Goal: Information Seeking & Learning: Find specific fact

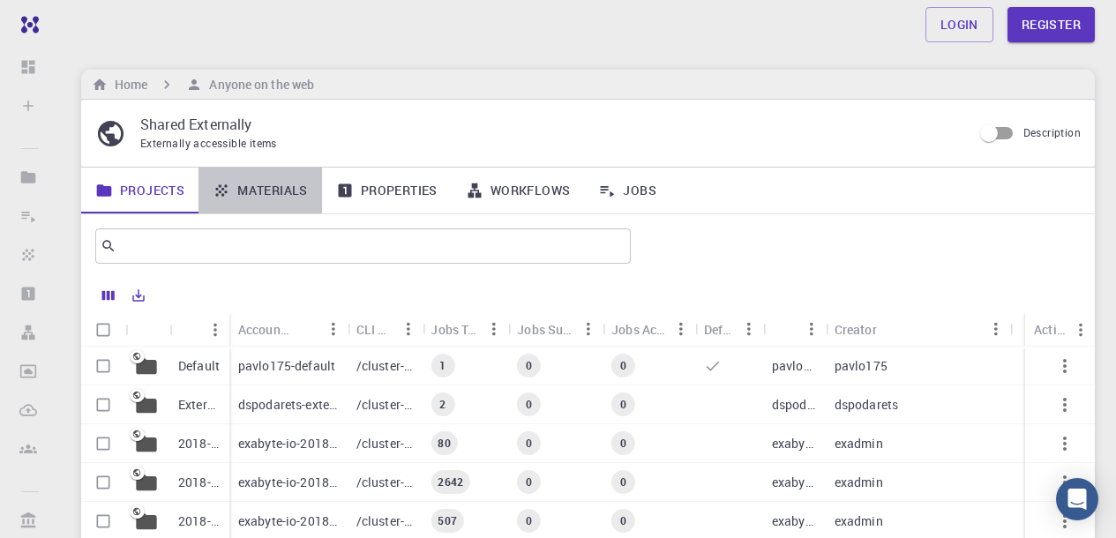
click at [263, 188] on link "Materials" at bounding box center [261, 191] width 124 height 46
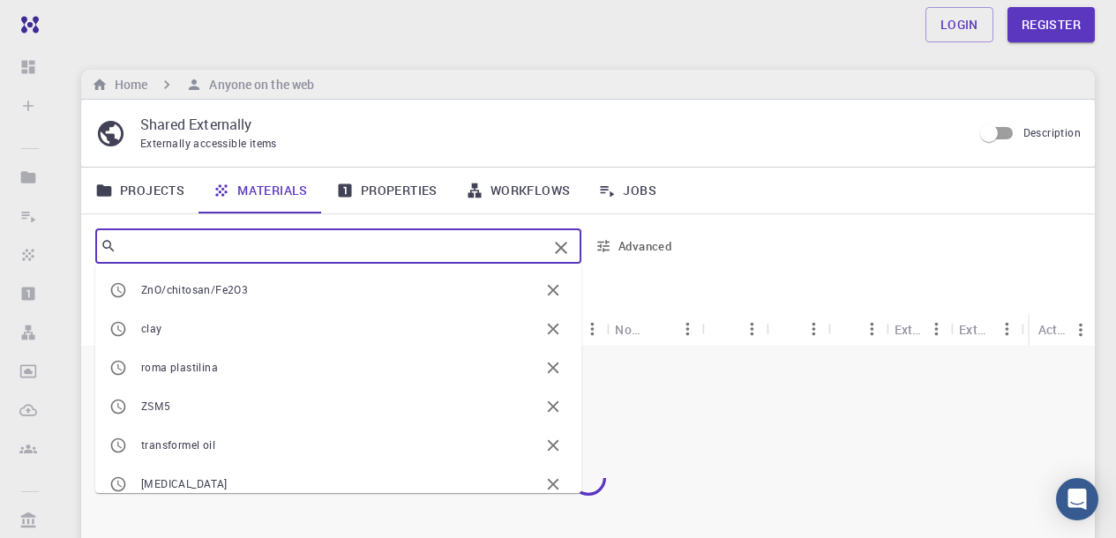
click at [221, 239] on input "text" at bounding box center [331, 246] width 431 height 25
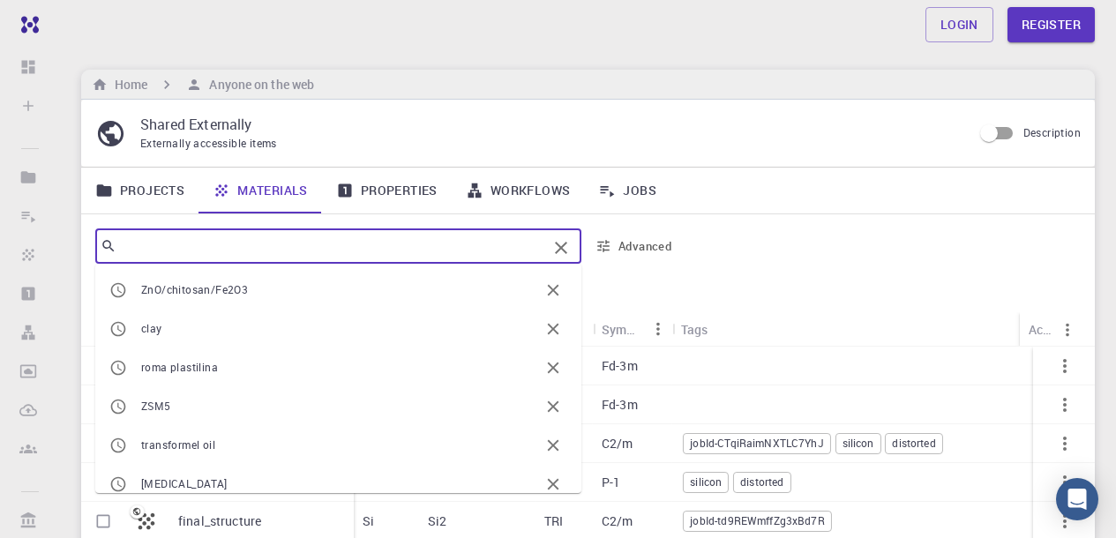
paste input "SrMnAuO6"
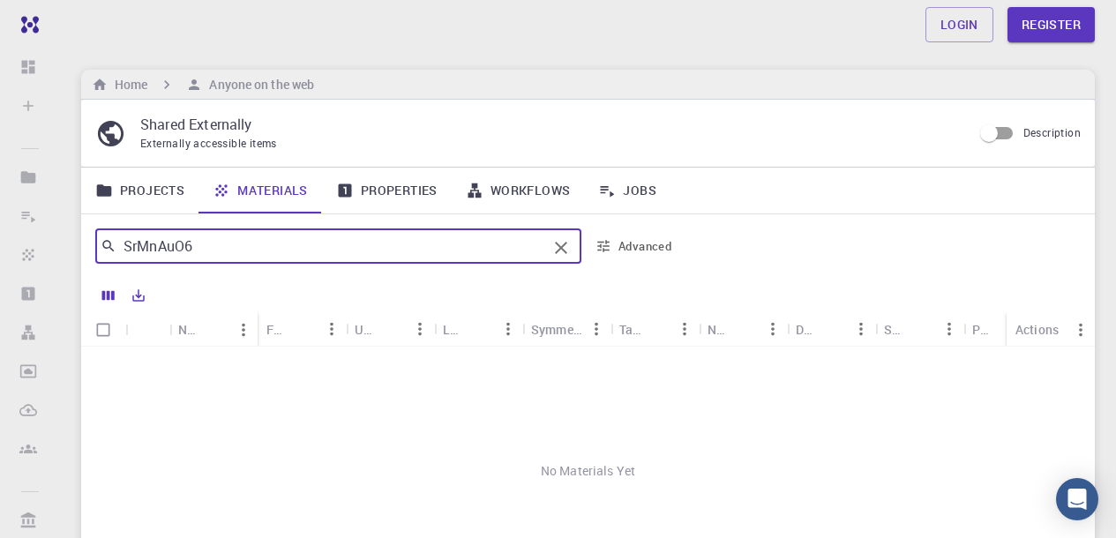
click at [138, 246] on input "SrMnAuO6" at bounding box center [331, 246] width 431 height 25
click at [358, 251] on input "Sr2MnAuO6" at bounding box center [331, 246] width 431 height 25
drag, startPoint x: 183, startPoint y: 246, endPoint x: 208, endPoint y: 265, distance: 31.6
click at [184, 246] on input "Sr2MnAuO6" at bounding box center [331, 246] width 431 height 25
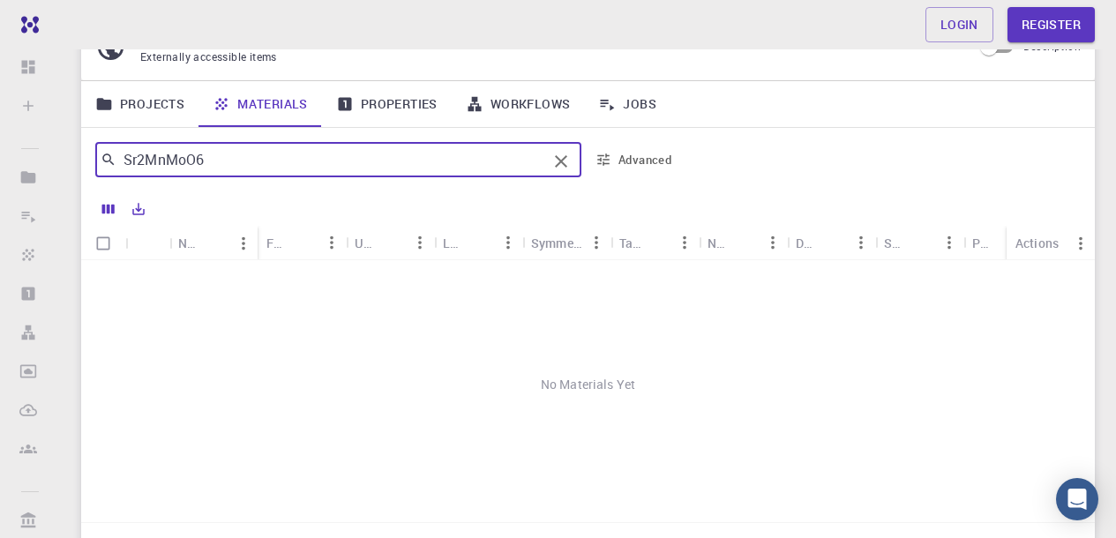
scroll to position [85, 0]
click at [106, 164] on icon at bounding box center [109, 162] width 16 height 16
type input "Sr2MnMoO6"
click at [603, 163] on icon "button" at bounding box center [604, 162] width 16 height 16
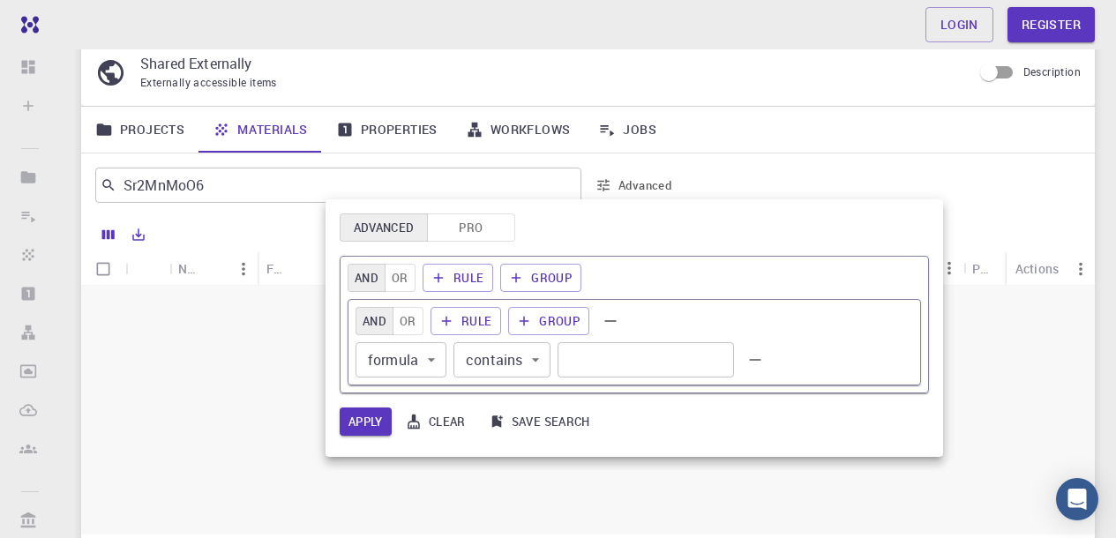
scroll to position [116, 0]
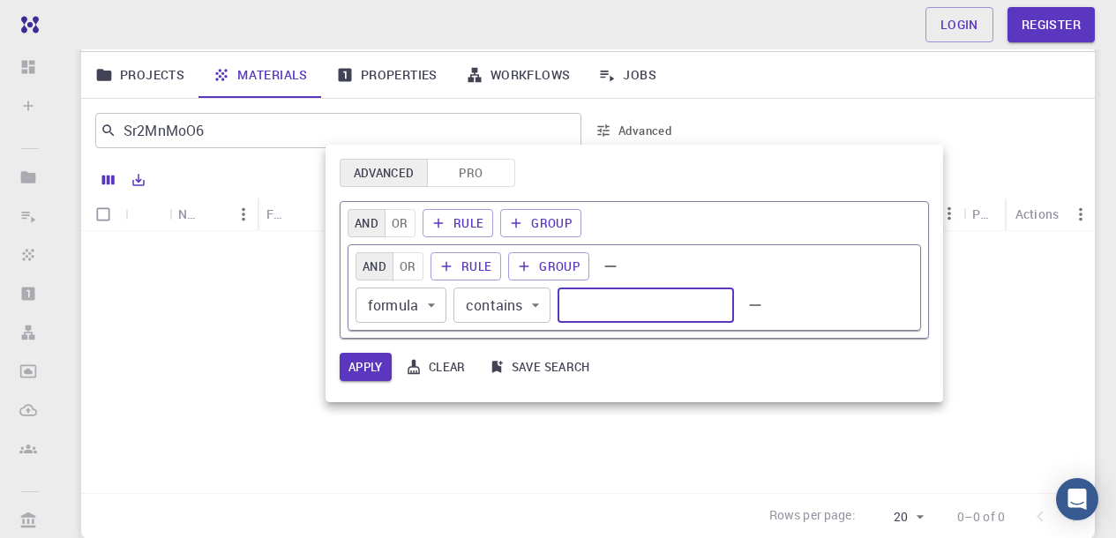
click at [571, 301] on input "text" at bounding box center [646, 305] width 176 height 35
click at [416, 168] on button "Advanced" at bounding box center [384, 173] width 88 height 28
click at [467, 167] on button "Pro" at bounding box center [471, 173] width 88 height 28
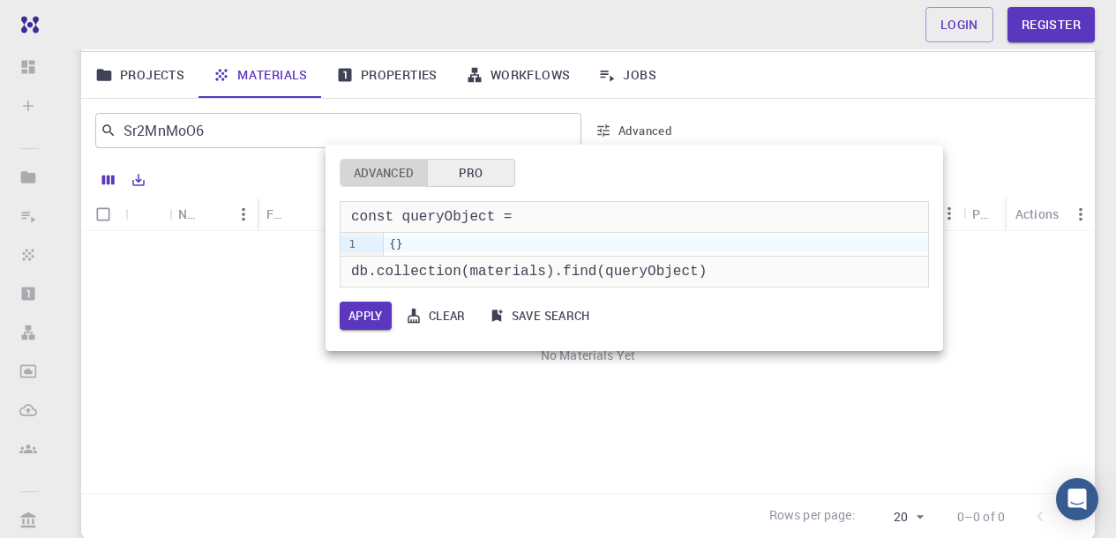
click at [394, 166] on button "Advanced" at bounding box center [384, 173] width 88 height 28
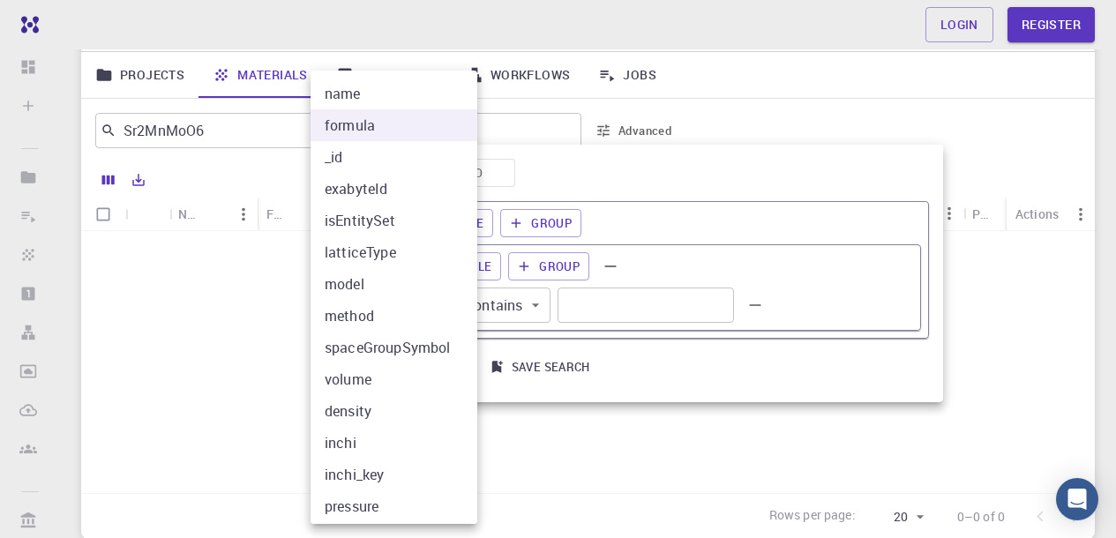
click at [839, 286] on div at bounding box center [558, 269] width 1116 height 538
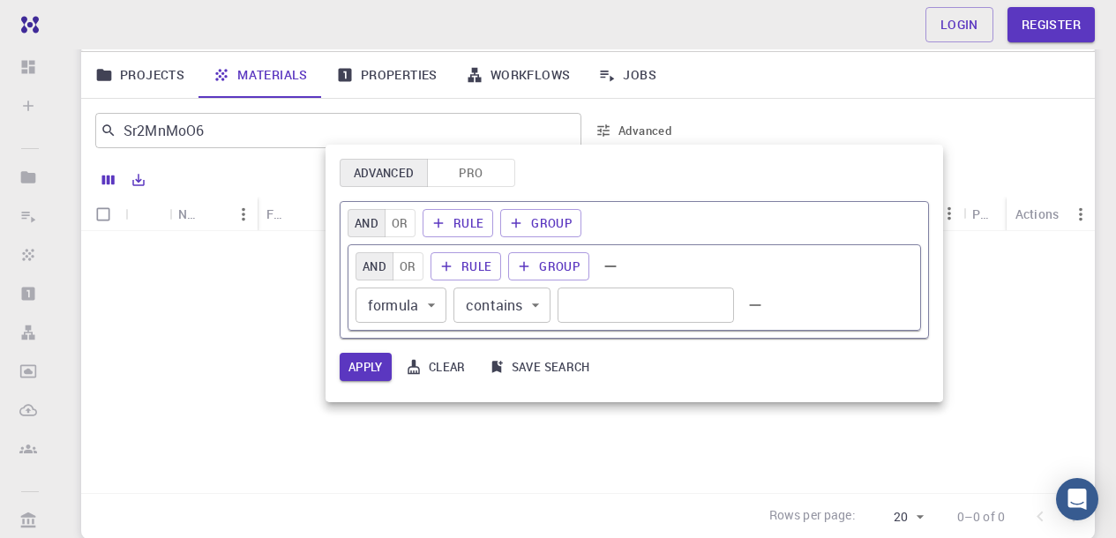
click at [224, 123] on div at bounding box center [558, 269] width 1116 height 538
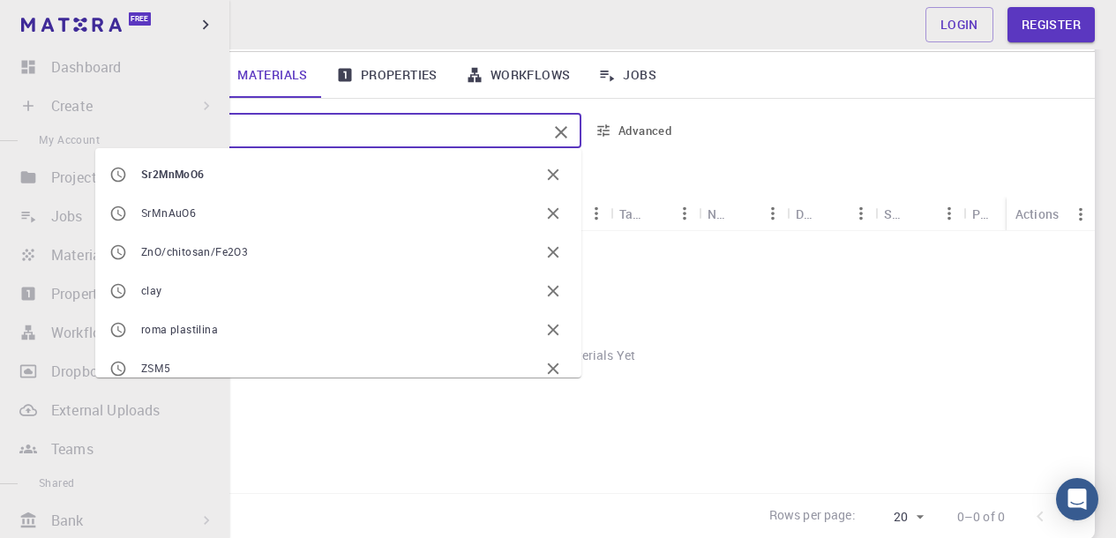
drag, startPoint x: 217, startPoint y: 129, endPoint x: 52, endPoint y: 130, distance: 165.0
click at [52, 130] on div "Free Dashboard Sign In (Sign Up) to Access Create Sign In (Sign Up) to Access N…" at bounding box center [558, 280] width 1116 height 793
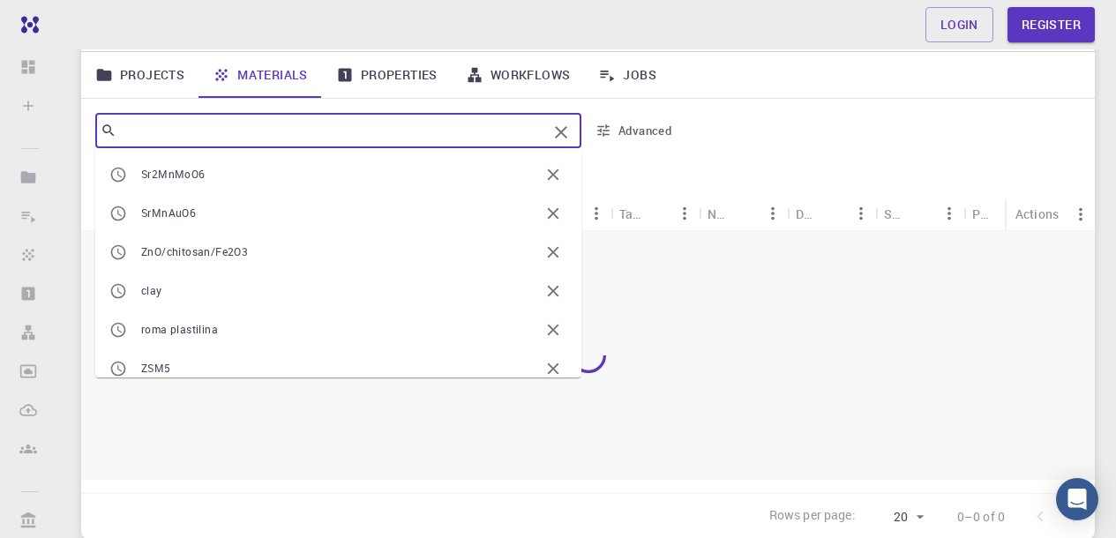
click at [649, 129] on button "Advanced" at bounding box center [635, 130] width 92 height 28
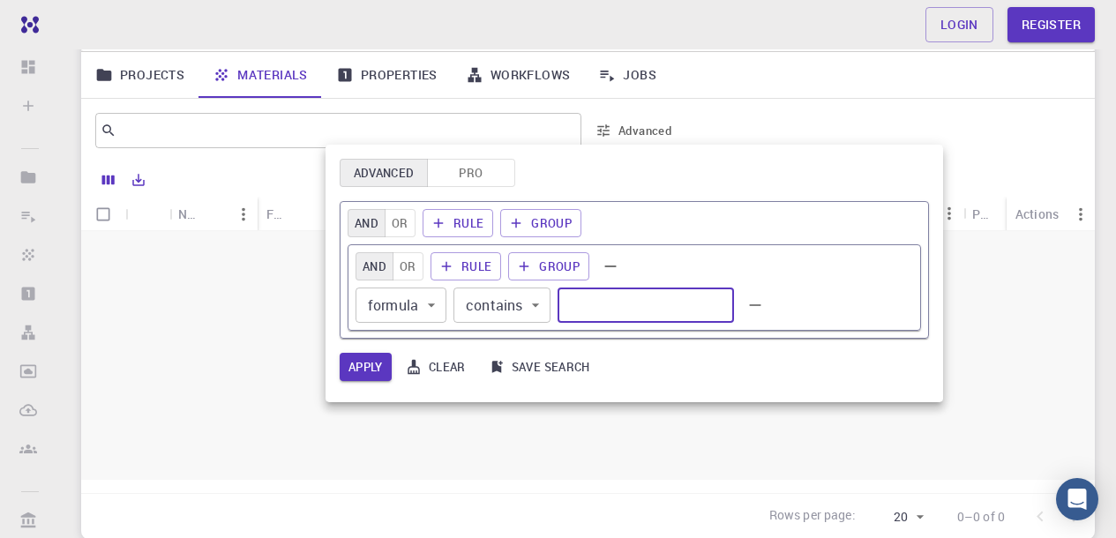
click at [618, 295] on input "text" at bounding box center [646, 305] width 176 height 35
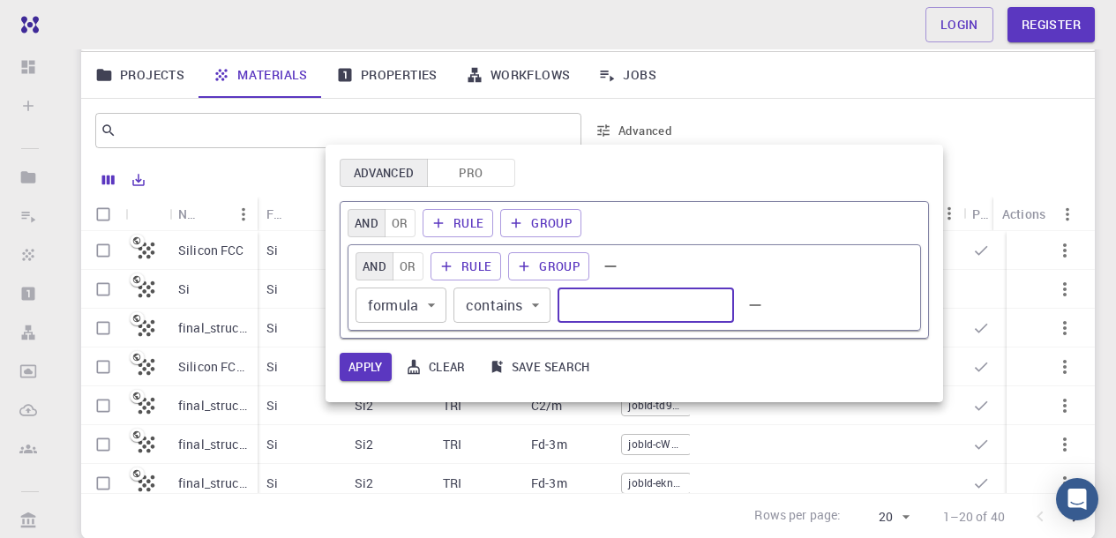
paste input "Sr2MnMoO6"
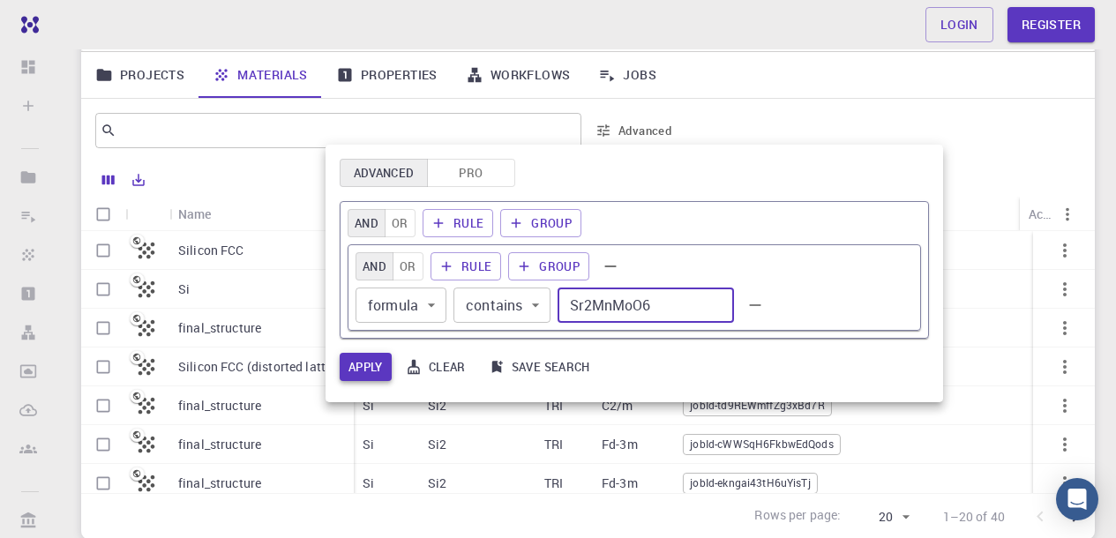
type input "Sr2MnMoO6"
click at [364, 363] on button "Apply" at bounding box center [366, 367] width 52 height 28
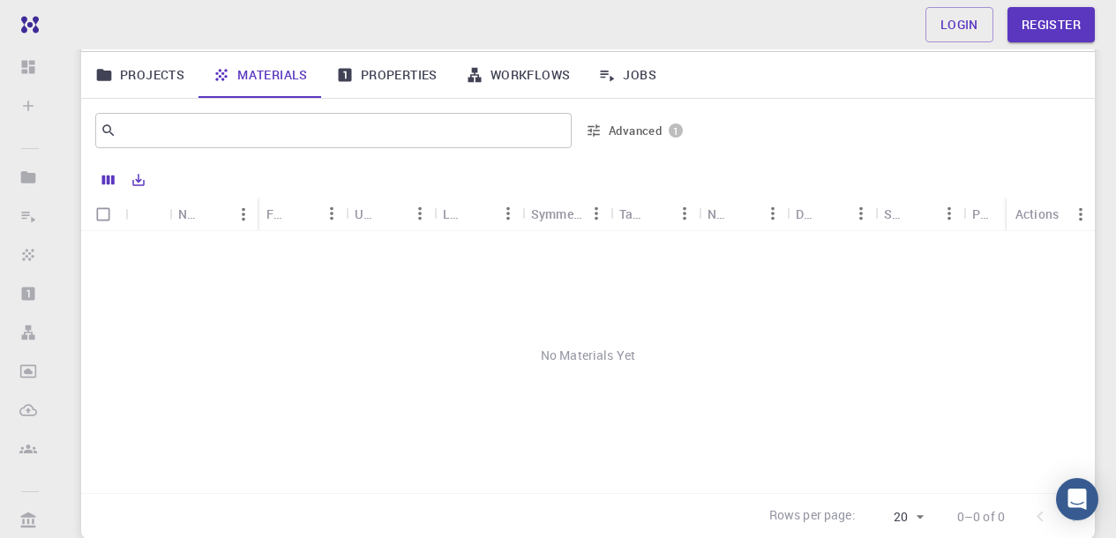
click at [682, 126] on span "1" at bounding box center [676, 131] width 14 height 14
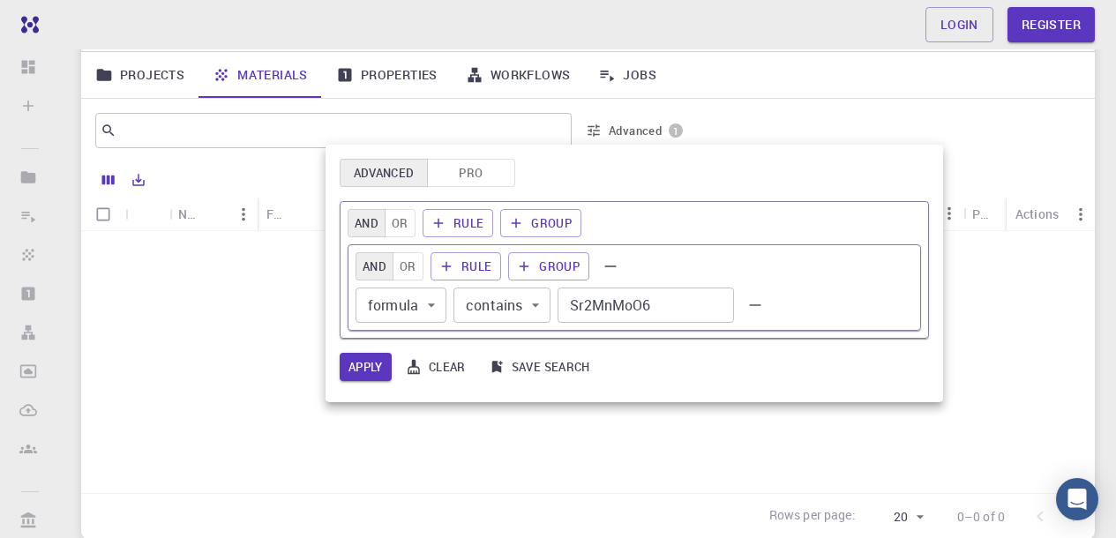
click at [211, 126] on div at bounding box center [558, 269] width 1116 height 538
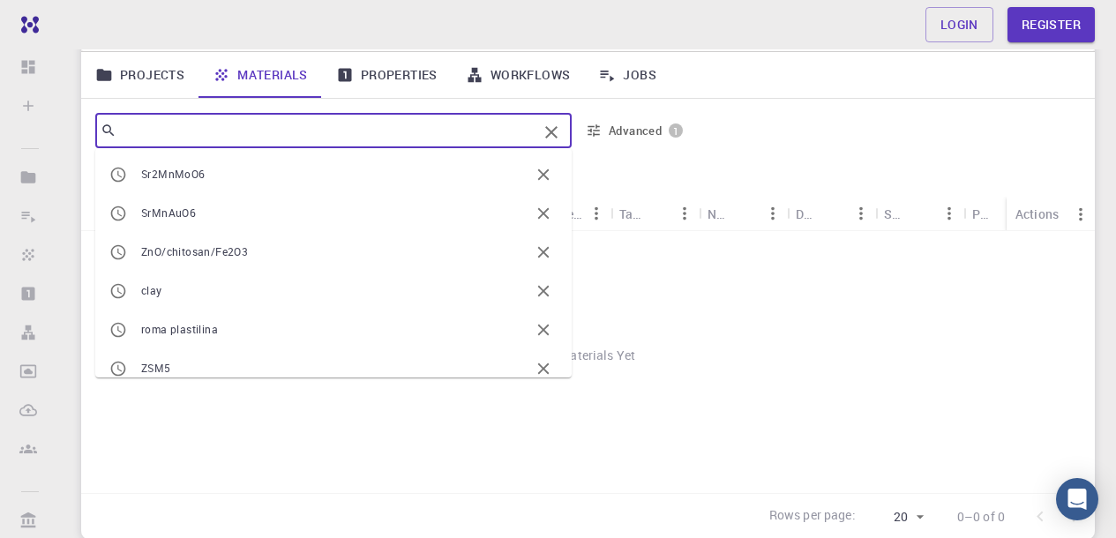
paste input "Sr2MnMoO6"
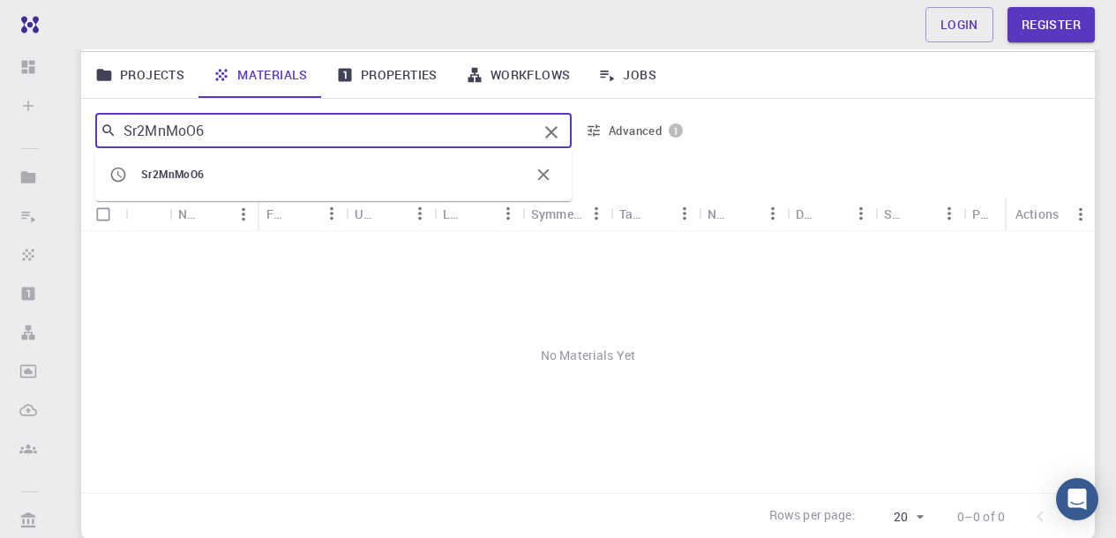
click at [218, 123] on input "Sr2MnMoO6" at bounding box center [326, 130] width 421 height 25
drag, startPoint x: 221, startPoint y: 128, endPoint x: 82, endPoint y: 128, distance: 138.5
click at [82, 128] on div "Sr2MnMoO6 ​ Sr2MnMoO6 Advanced 1" at bounding box center [588, 131] width 1014 height 64
paste input "La2MnNi"
type input "La2MnNiO6"
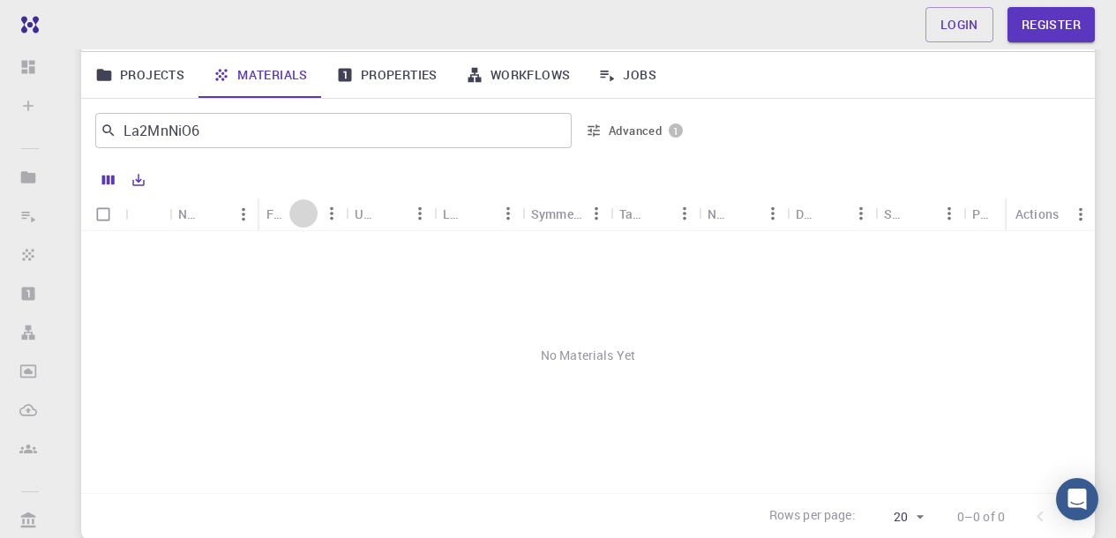
click at [289, 211] on button "Sort" at bounding box center [303, 213] width 28 height 28
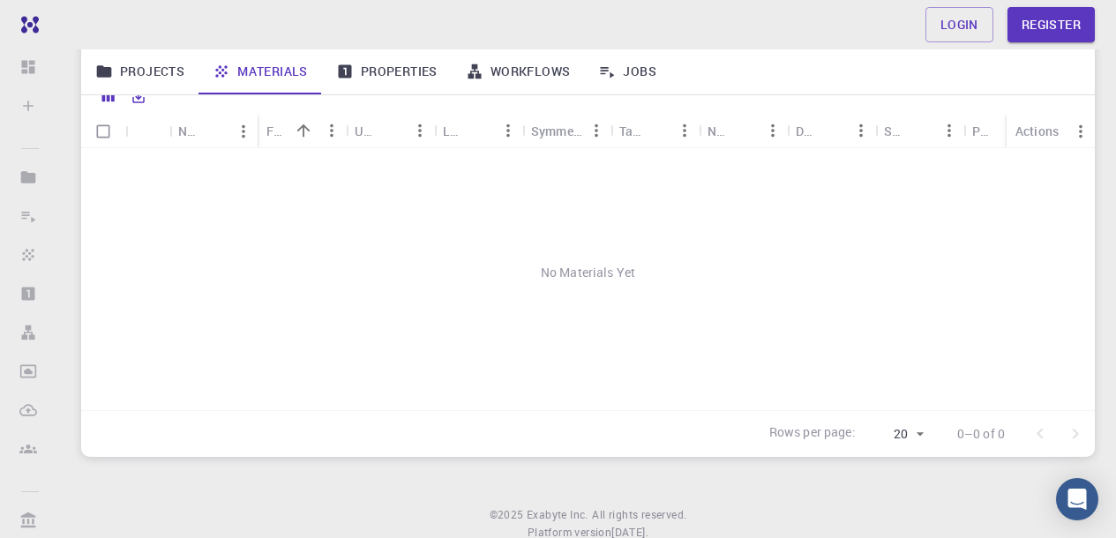
scroll to position [186, 0]
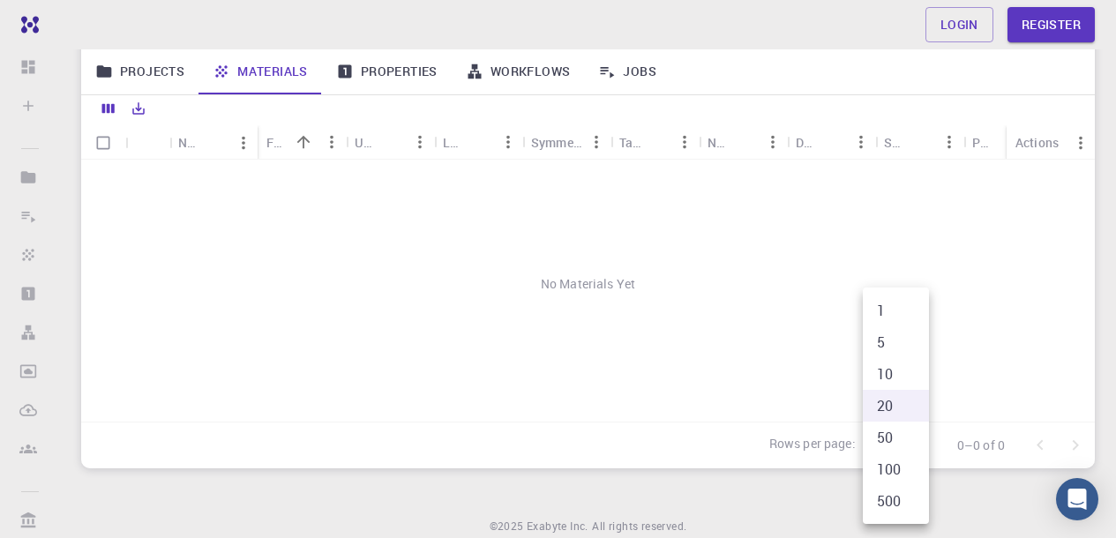
click at [601, 357] on div at bounding box center [558, 269] width 1116 height 538
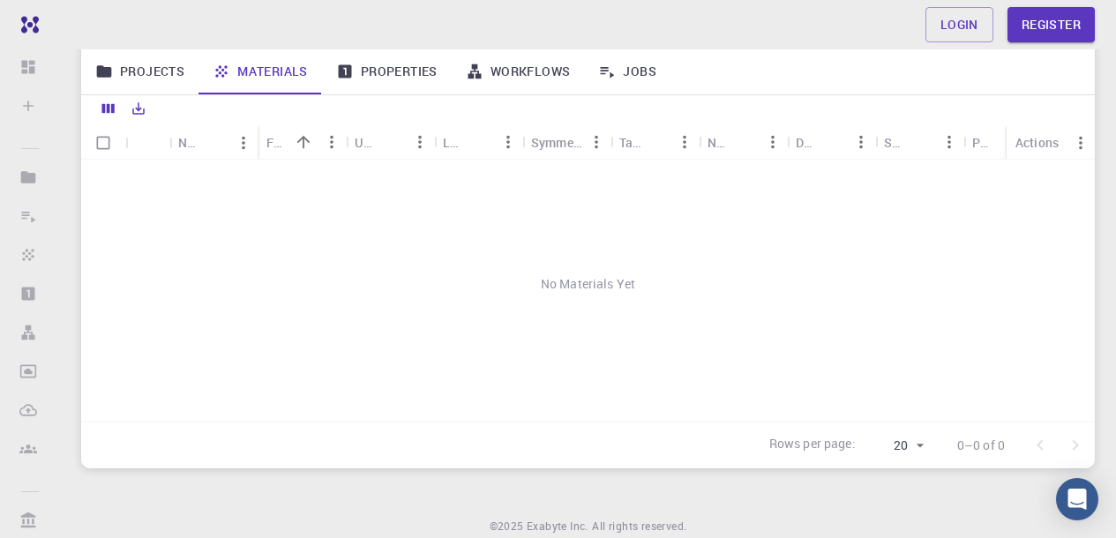
click at [105, 144] on input "Select all rows" at bounding box center [103, 143] width 34 height 34
checkbox input "false"
click at [109, 104] on icon "Columns" at bounding box center [108, 109] width 12 height 10
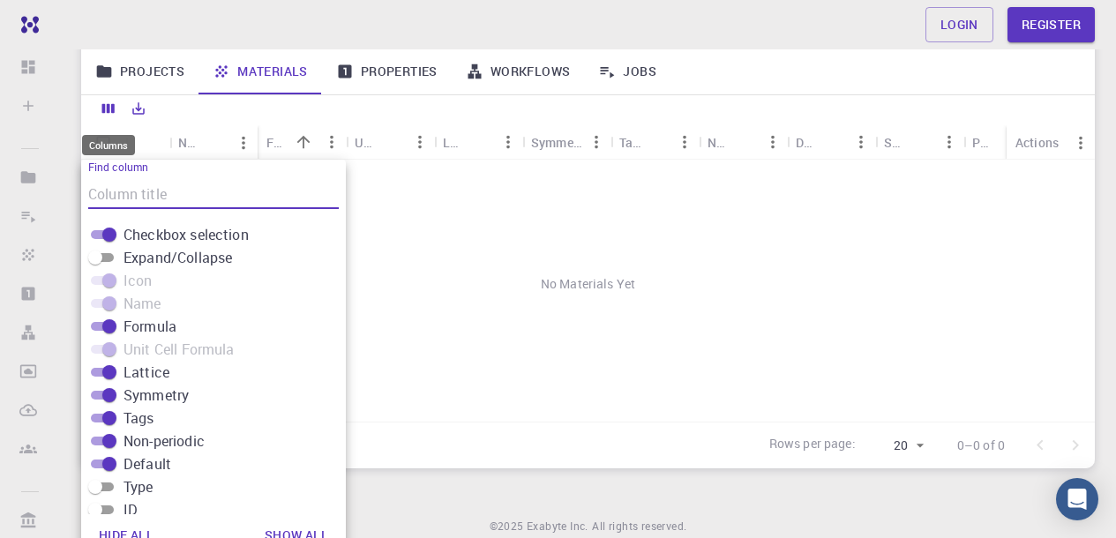
scroll to position [205, 0]
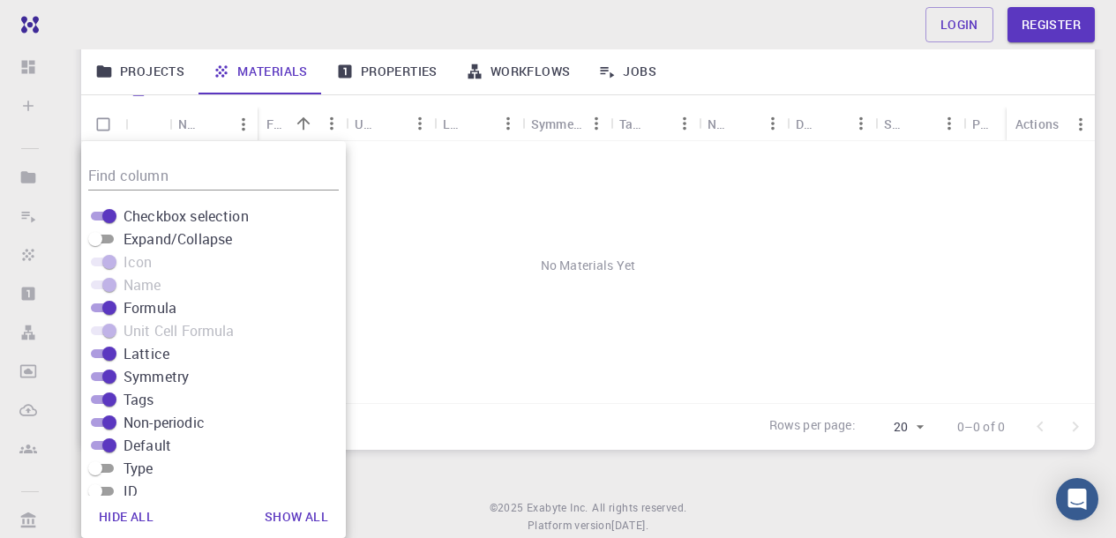
click at [422, 271] on div "No Materials Yet" at bounding box center [588, 265] width 1014 height 249
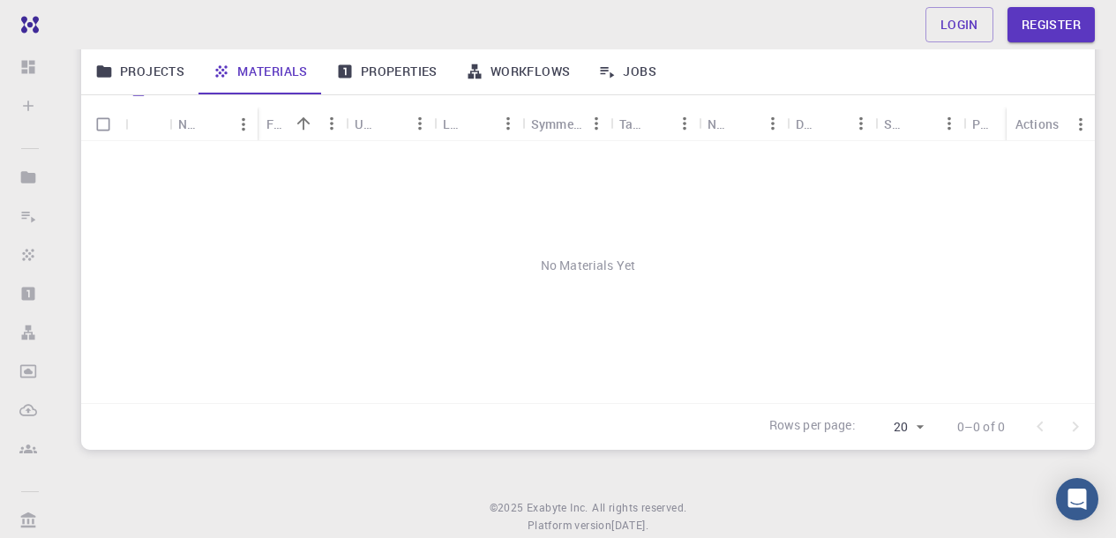
click at [142, 61] on link "Projects" at bounding box center [139, 72] width 117 height 46
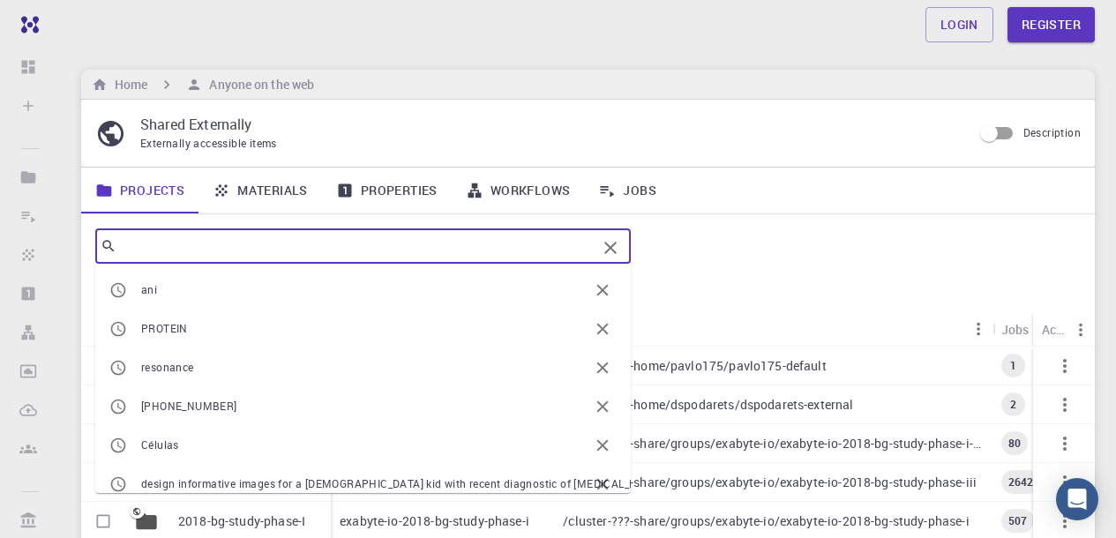
paste input "La2MnNiO6"
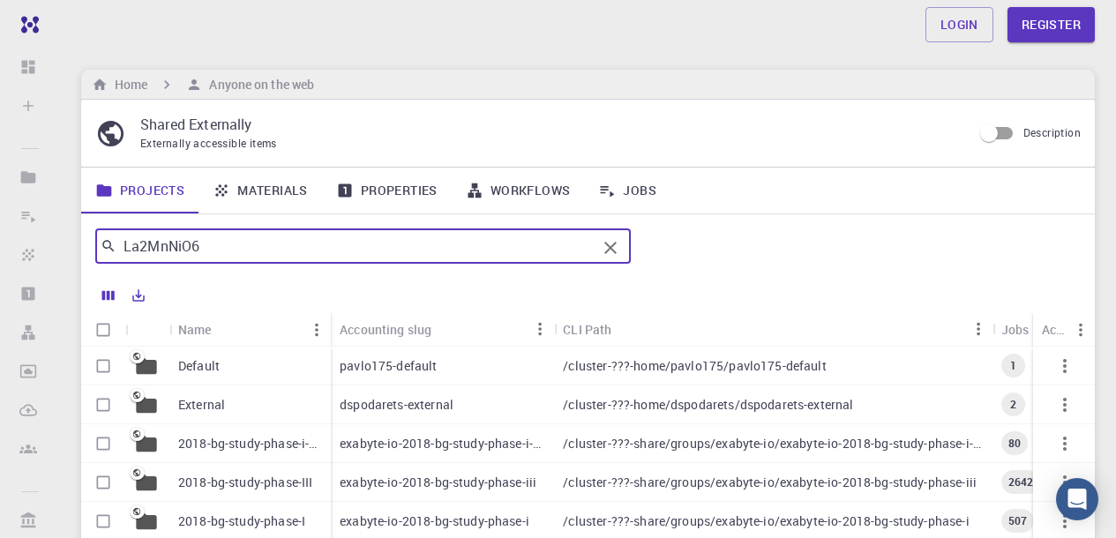
type input "La2MnNiO6"
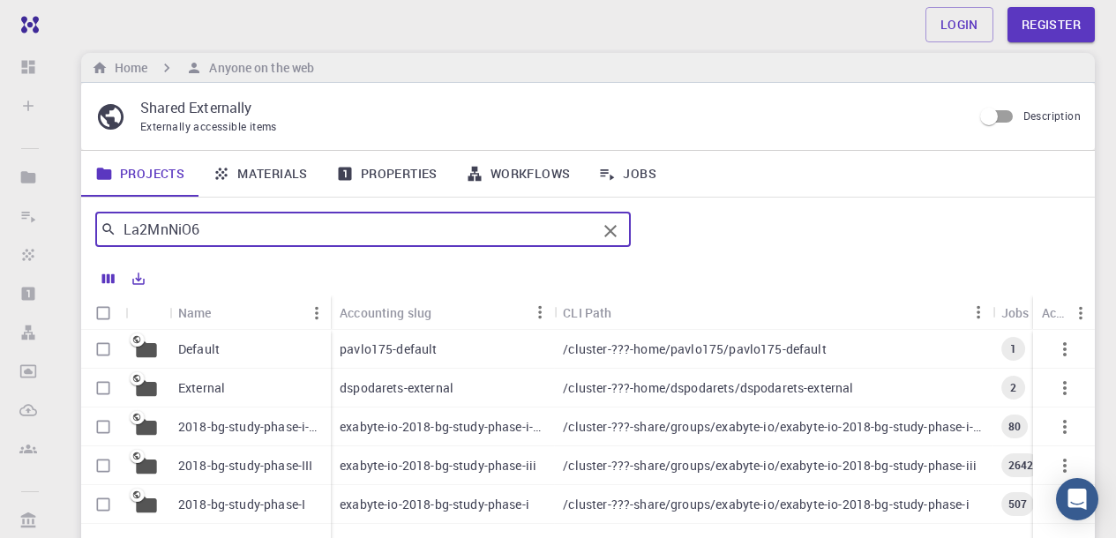
scroll to position [26, 0]
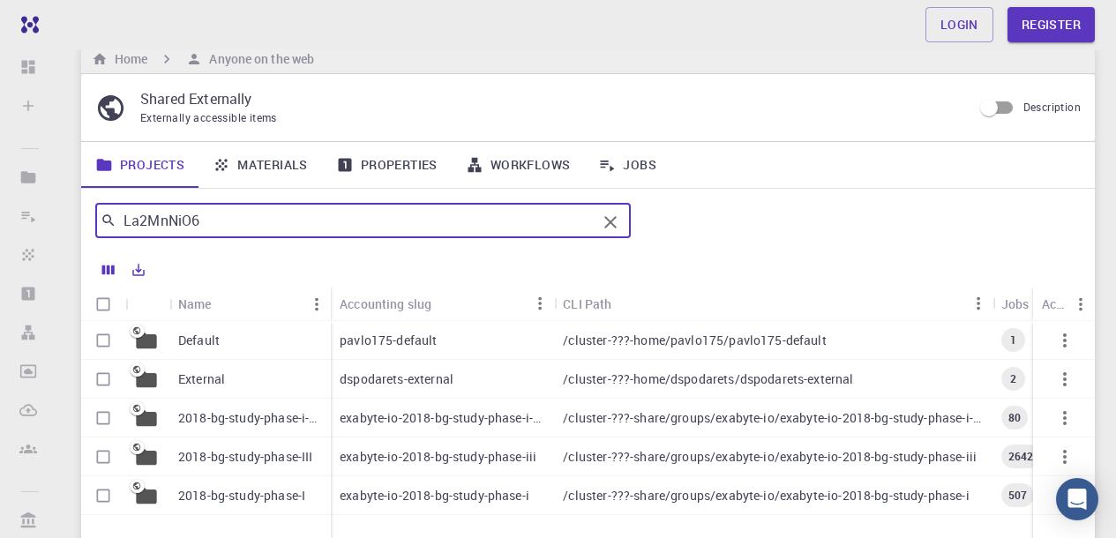
click at [105, 219] on icon at bounding box center [109, 221] width 16 height 16
click at [267, 161] on link "Materials" at bounding box center [261, 165] width 124 height 46
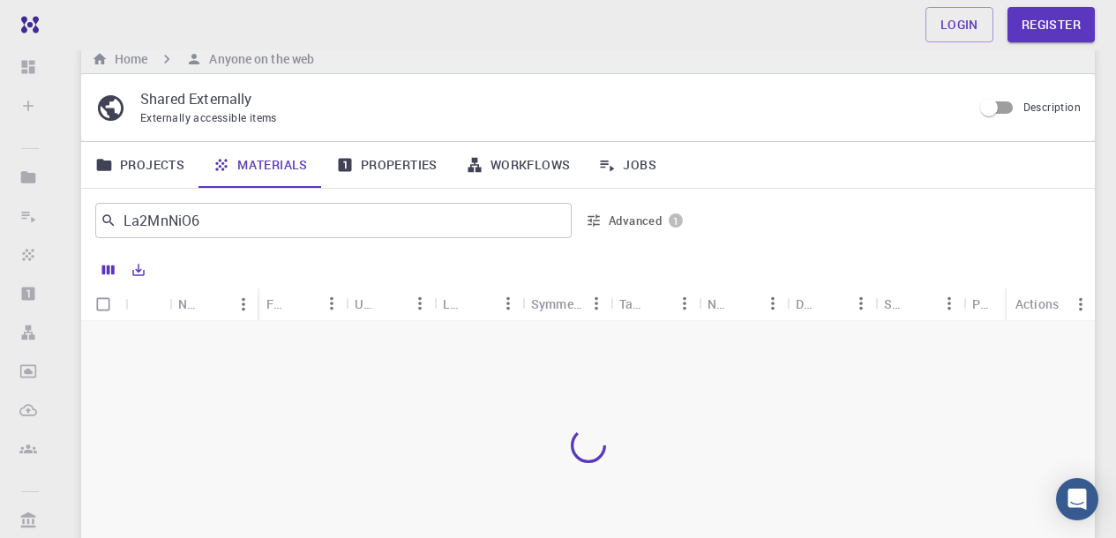
click at [595, 449] on icon at bounding box center [588, 446] width 49 height 49
click at [675, 211] on button "Advanced 1" at bounding box center [634, 220] width 111 height 28
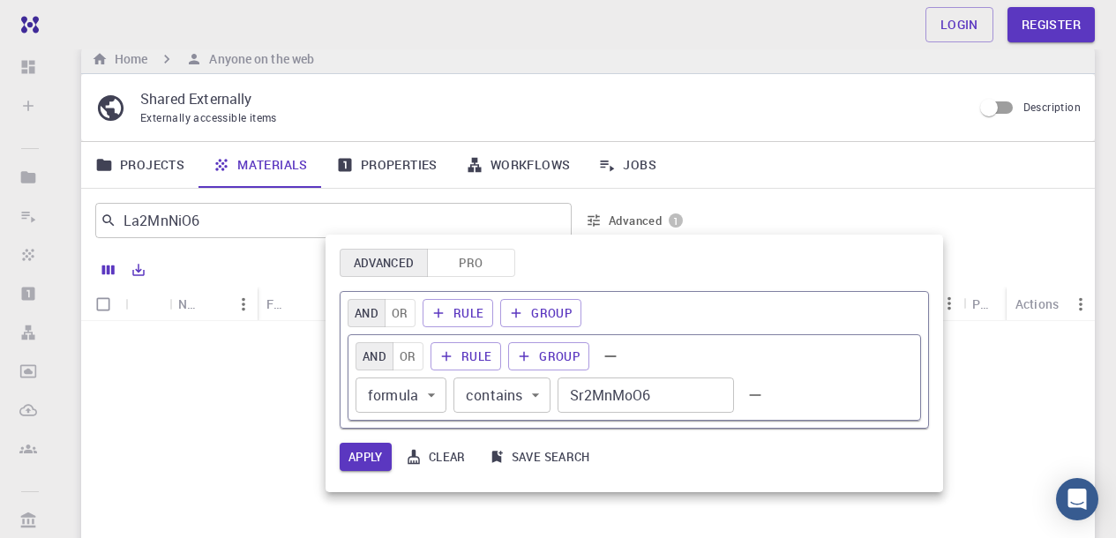
click at [207, 216] on div at bounding box center [558, 269] width 1116 height 538
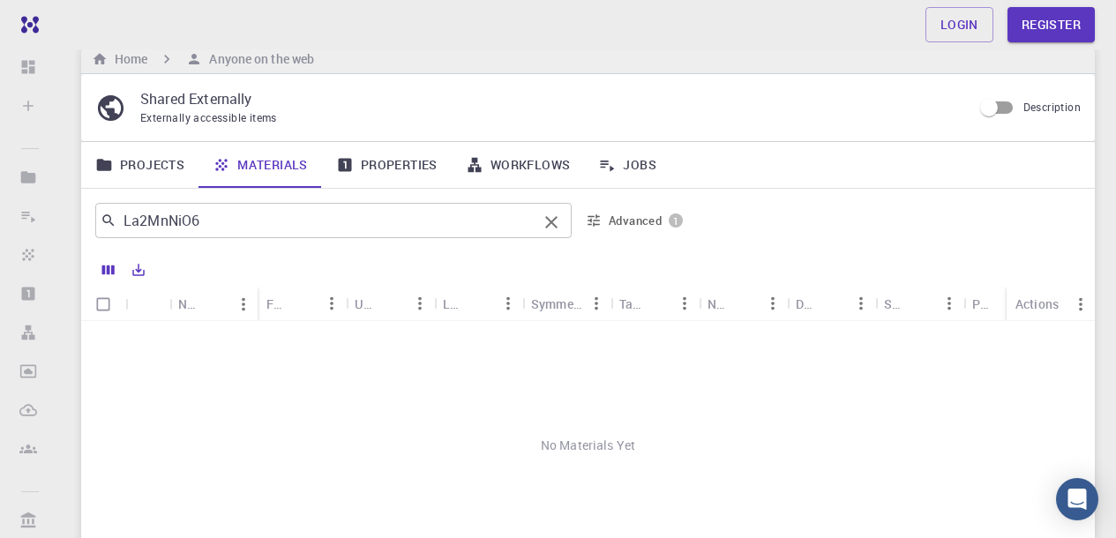
click at [553, 219] on icon "Clear" at bounding box center [551, 222] width 12 height 12
click at [658, 217] on button "Advanced 1" at bounding box center [634, 220] width 111 height 28
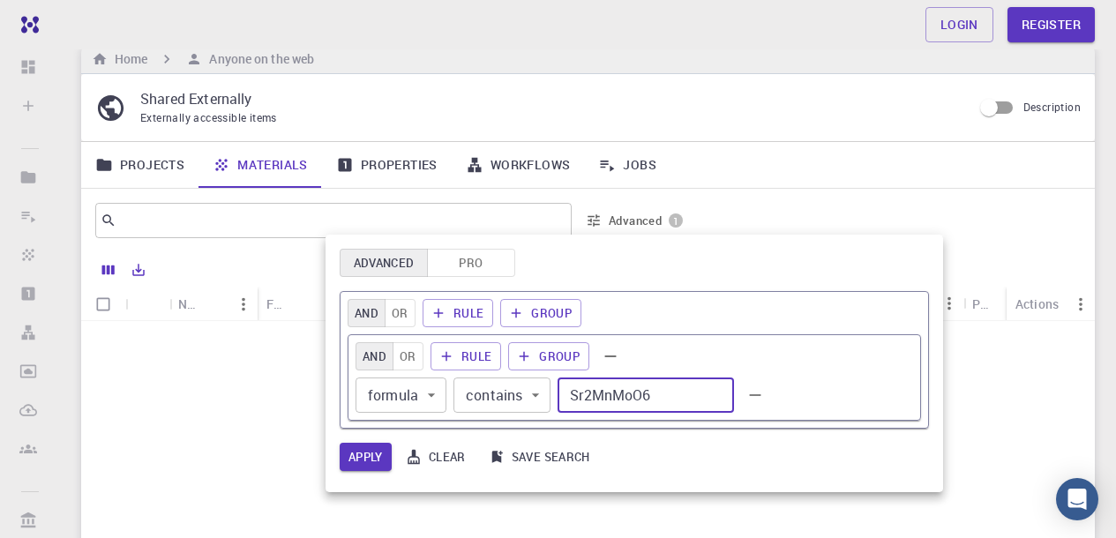
drag, startPoint x: 663, startPoint y: 397, endPoint x: 530, endPoint y: 400, distance: 132.4
click at [530, 400] on div "formula formula ​ contains contains ​ Sr2MnMoO6 ​" at bounding box center [635, 395] width 558 height 35
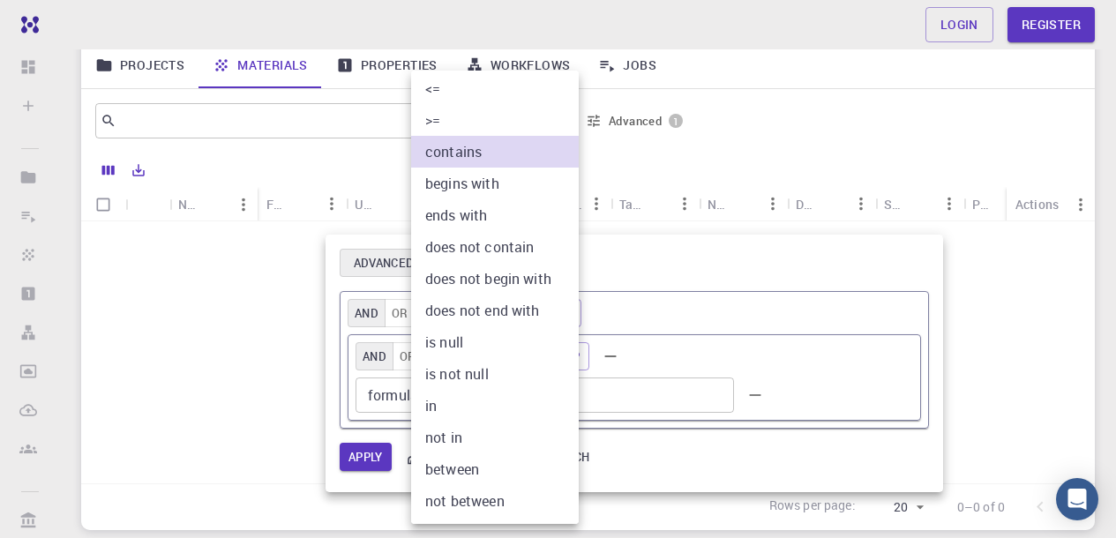
scroll to position [129, 0]
click at [795, 359] on div at bounding box center [558, 269] width 1116 height 538
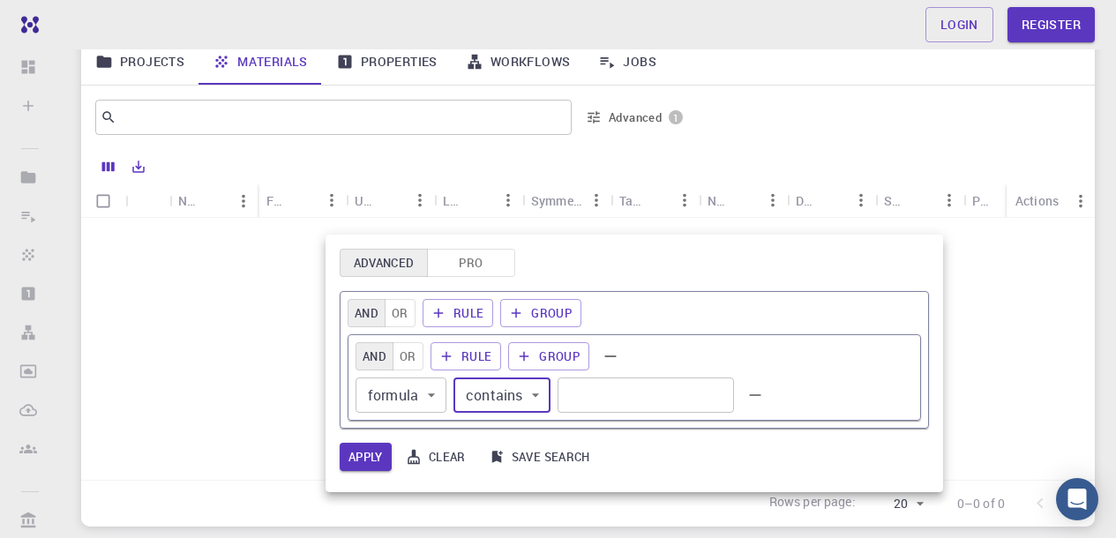
click at [682, 305] on div "AND OR Rule Group" at bounding box center [635, 313] width 574 height 28
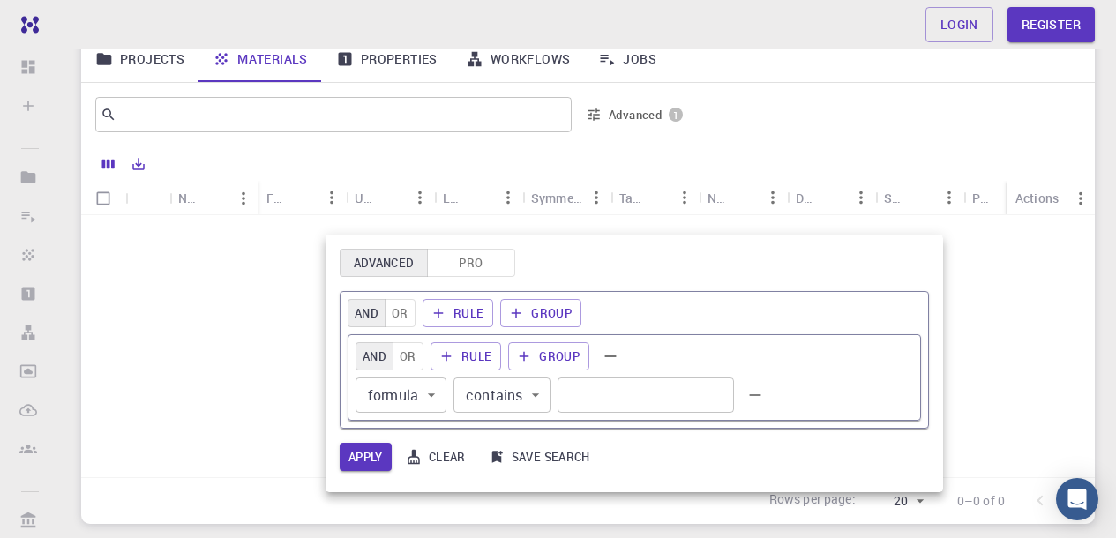
click at [682, 305] on div "AND OR Rule Group" at bounding box center [635, 313] width 574 height 28
click at [378, 312] on button "AND" at bounding box center [367, 313] width 38 height 28
click at [455, 312] on button "Rule" at bounding box center [458, 313] width 71 height 28
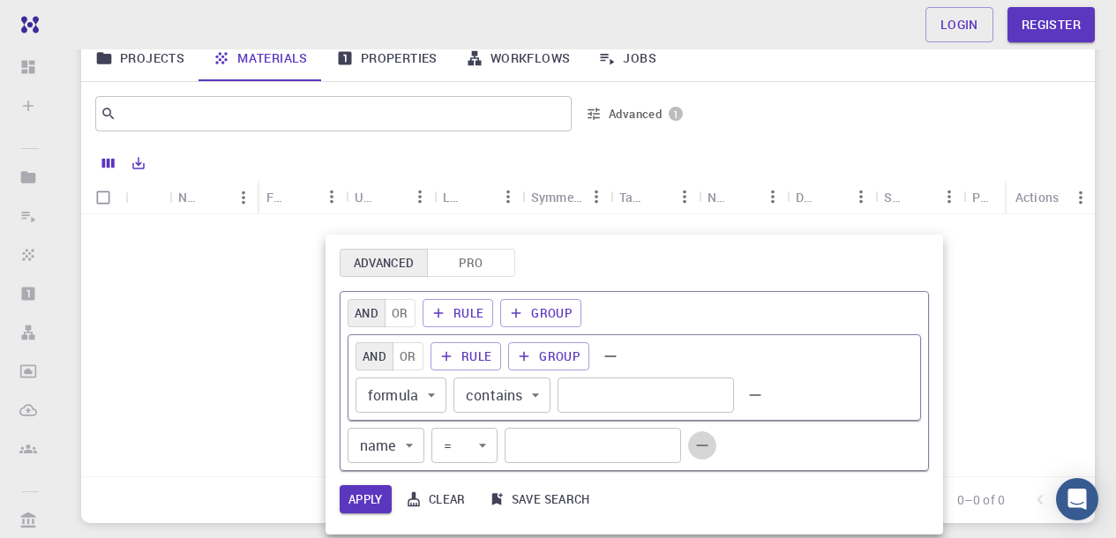
click at [704, 442] on icon "button" at bounding box center [702, 445] width 19 height 19
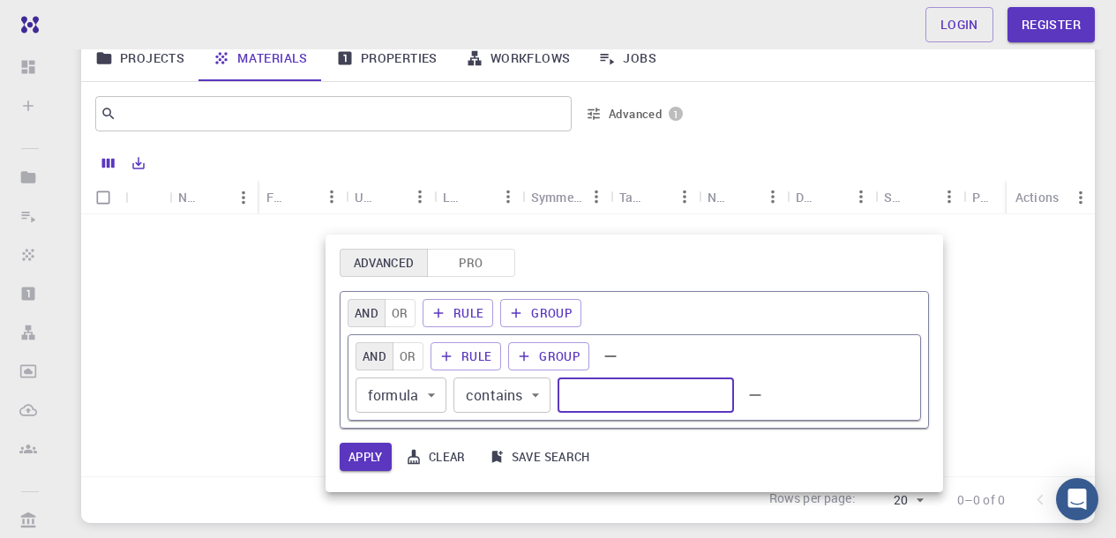
click at [571, 379] on input "text" at bounding box center [646, 395] width 176 height 35
type input "Sr"
click at [375, 357] on button "AND" at bounding box center [375, 356] width 38 height 28
click at [466, 353] on button "Rule" at bounding box center [466, 356] width 71 height 28
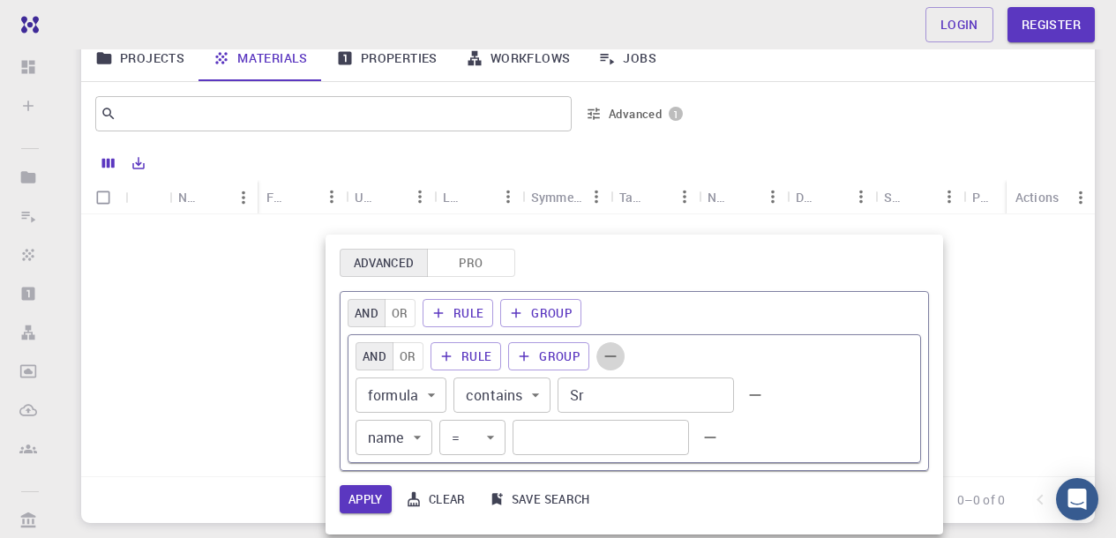
click at [605, 356] on icon "button" at bounding box center [610, 357] width 11 height 2
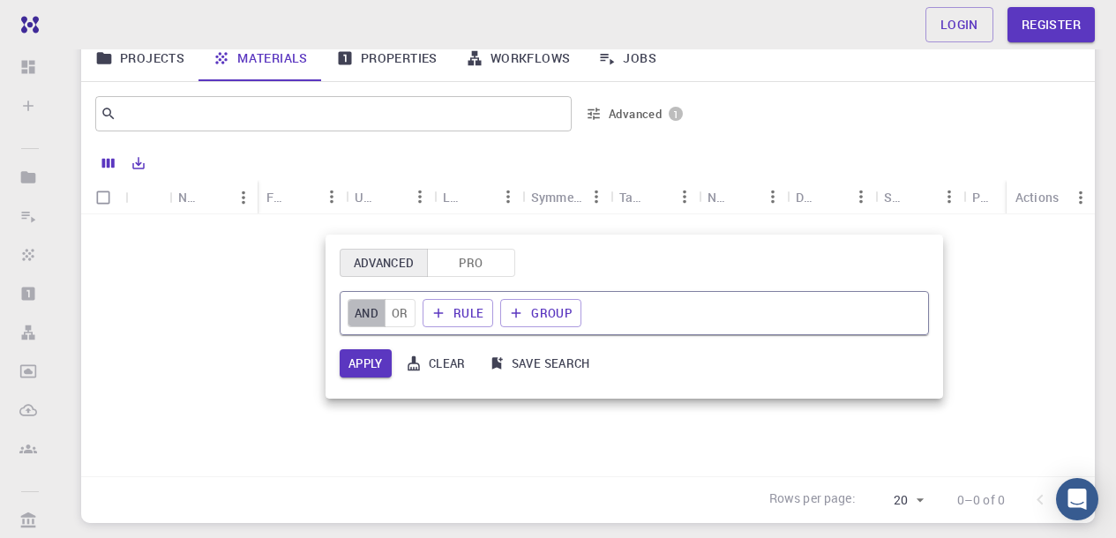
drag, startPoint x: 377, startPoint y: 312, endPoint x: 403, endPoint y: 311, distance: 26.5
click at [379, 312] on button "AND" at bounding box center [367, 313] width 38 height 28
click at [406, 311] on button "OR" at bounding box center [400, 313] width 31 height 28
click at [360, 310] on button "AND" at bounding box center [367, 313] width 38 height 28
click at [721, 302] on div "AND OR Rule Group" at bounding box center [635, 313] width 574 height 28
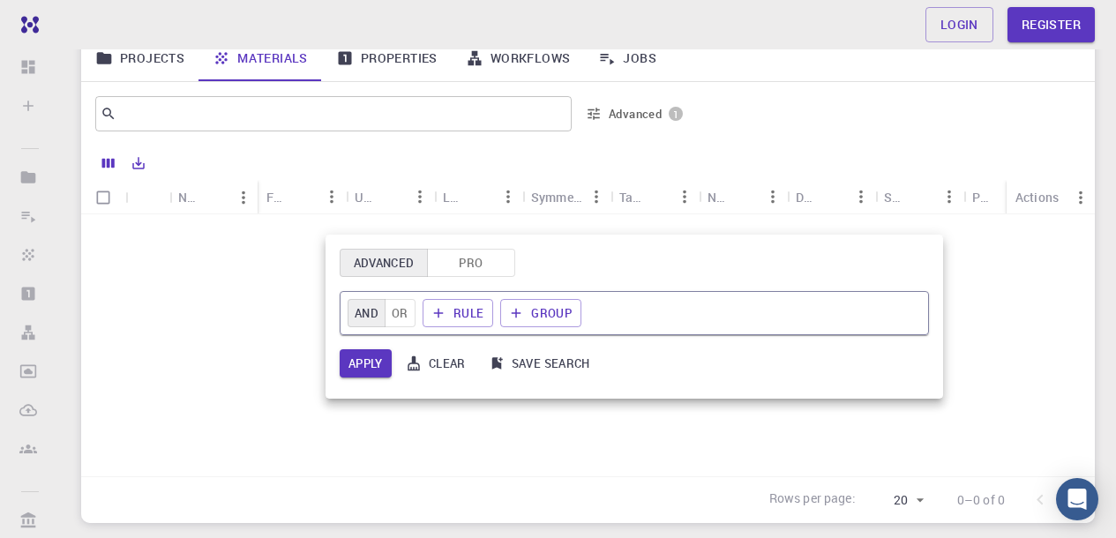
click at [694, 313] on div "AND OR Rule Group" at bounding box center [635, 313] width 574 height 28
click at [450, 309] on button "Rule" at bounding box center [458, 313] width 71 height 28
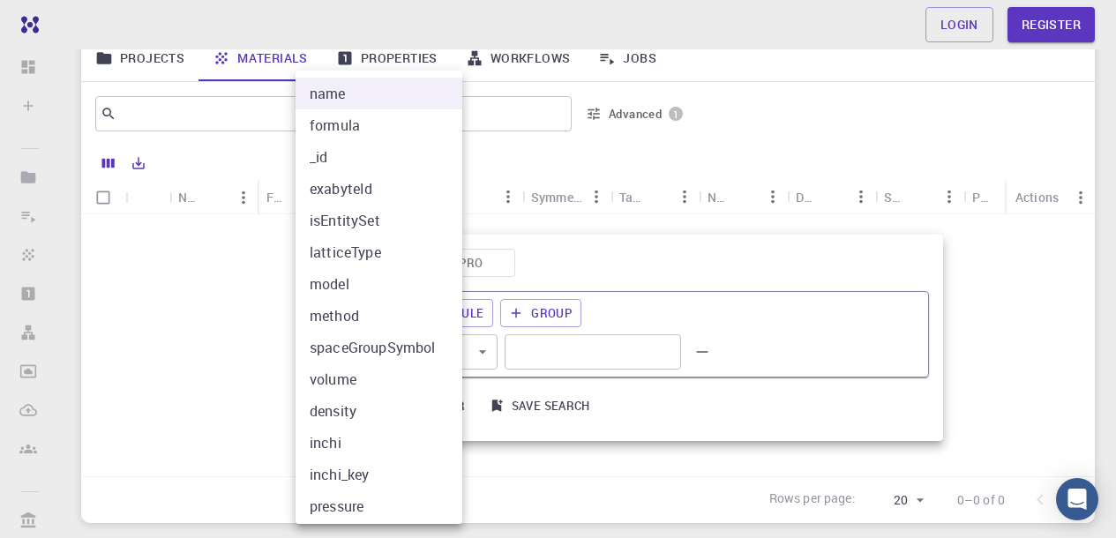
click at [367, 104] on li "name" at bounding box center [386, 94] width 180 height 32
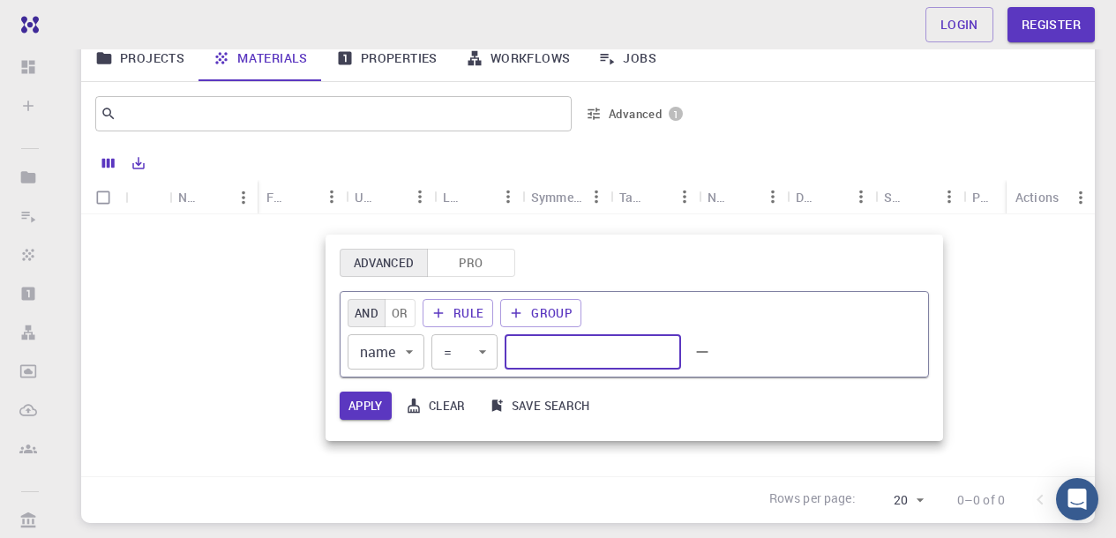
click at [556, 350] on input "text" at bounding box center [593, 351] width 176 height 35
paste input "La2MnNiO6"
type input "La2MnNiO6"
click at [372, 403] on button "Apply" at bounding box center [366, 406] width 52 height 28
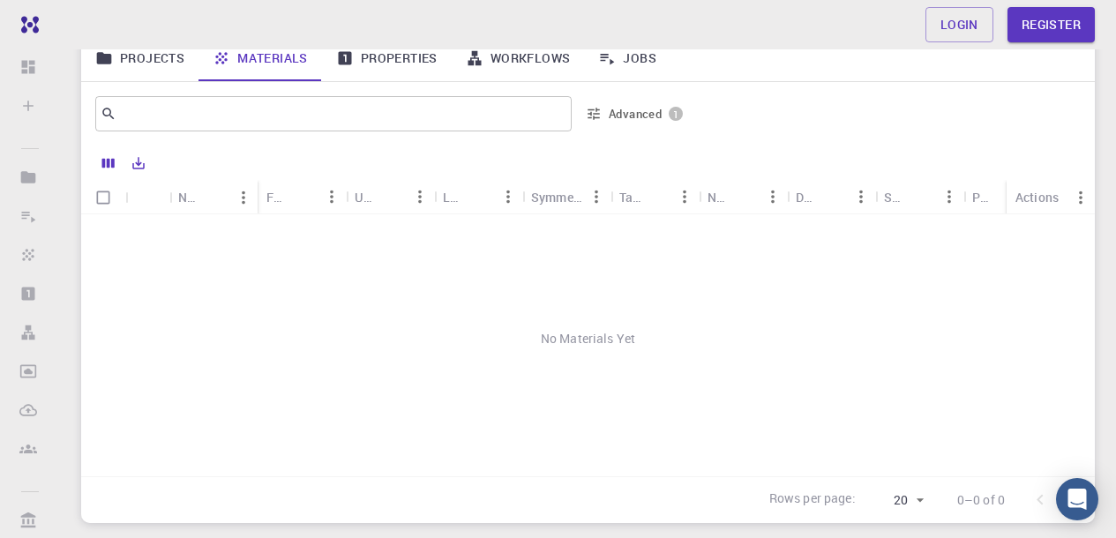
click at [571, 341] on div "No Materials Yet" at bounding box center [588, 338] width 1014 height 249
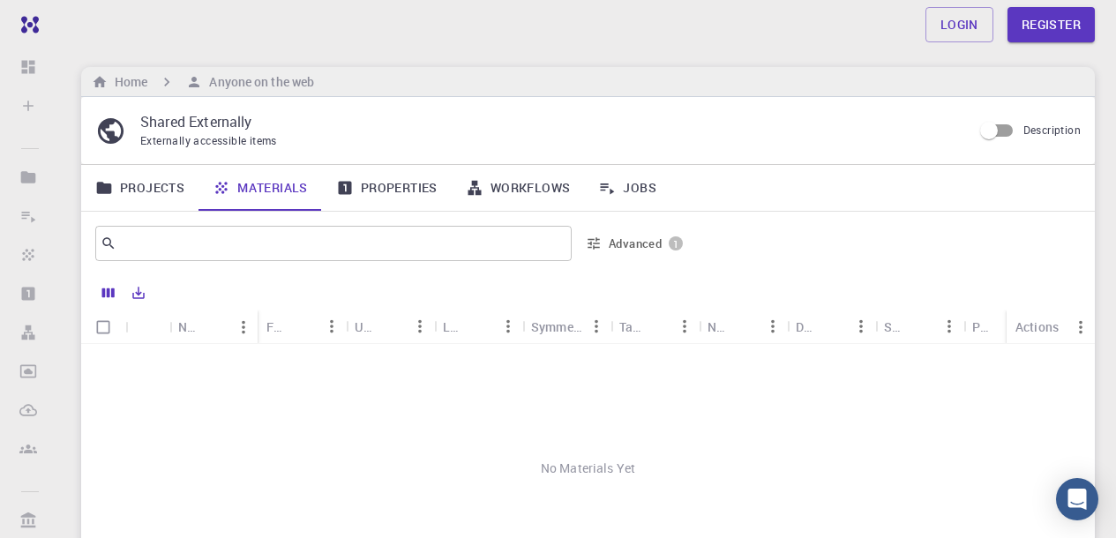
scroll to position [0, 0]
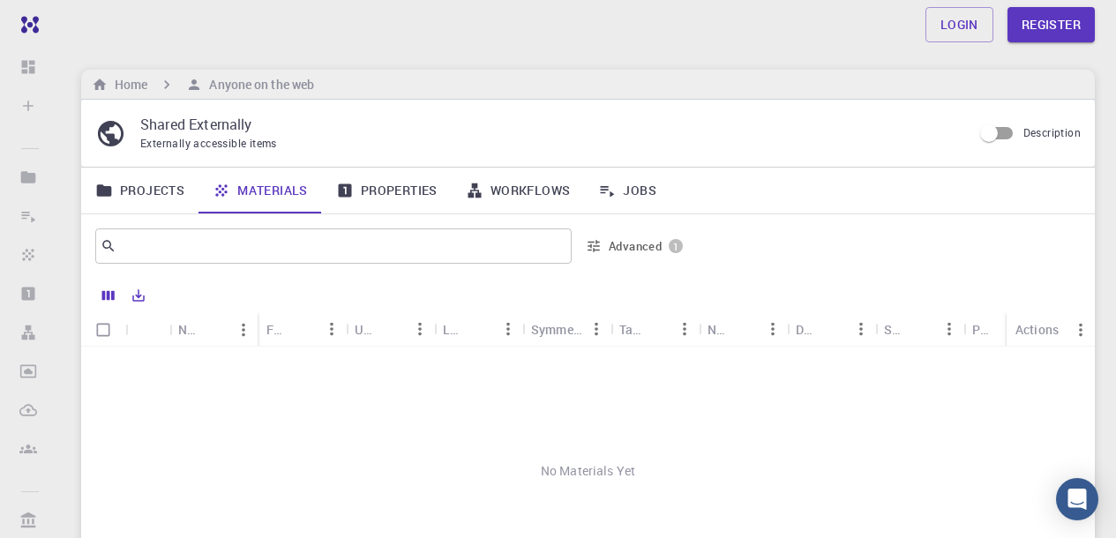
click at [987, 130] on input "Description" at bounding box center [989, 133] width 101 height 34
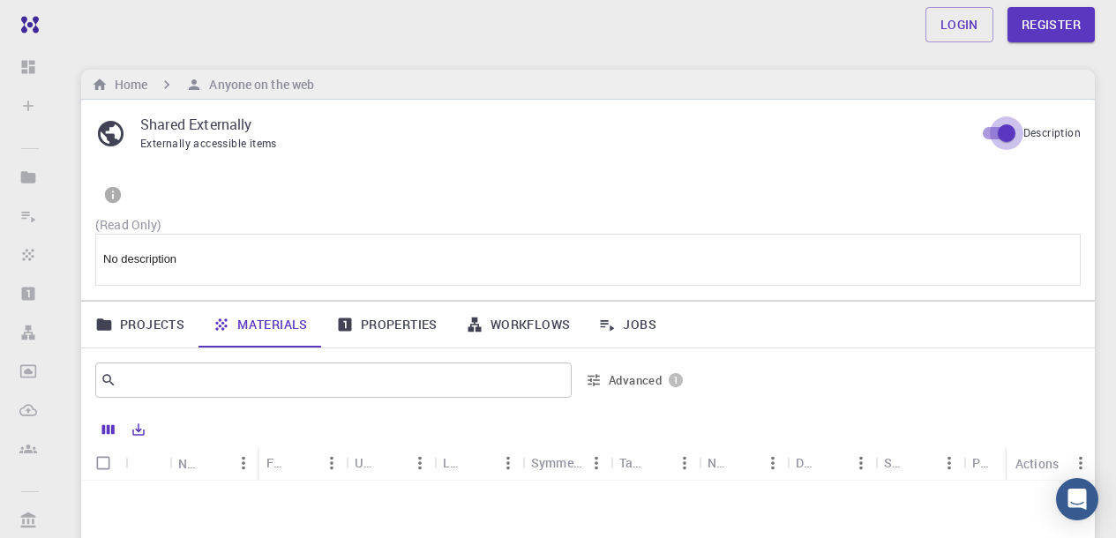
click at [1002, 128] on input "Description" at bounding box center [1007, 133] width 101 height 34
checkbox input "false"
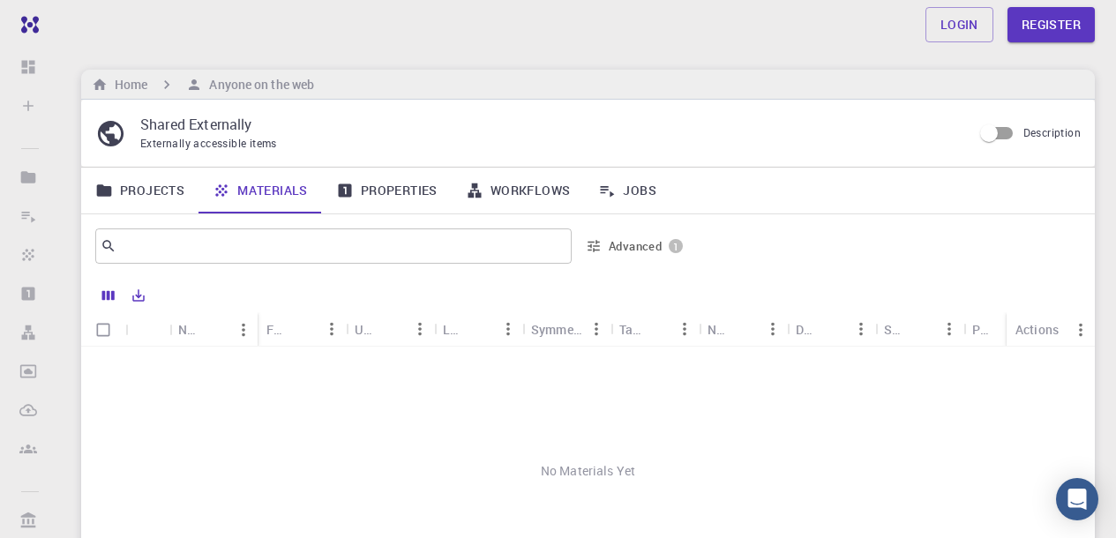
click at [679, 244] on div "1" at bounding box center [676, 246] width 14 height 14
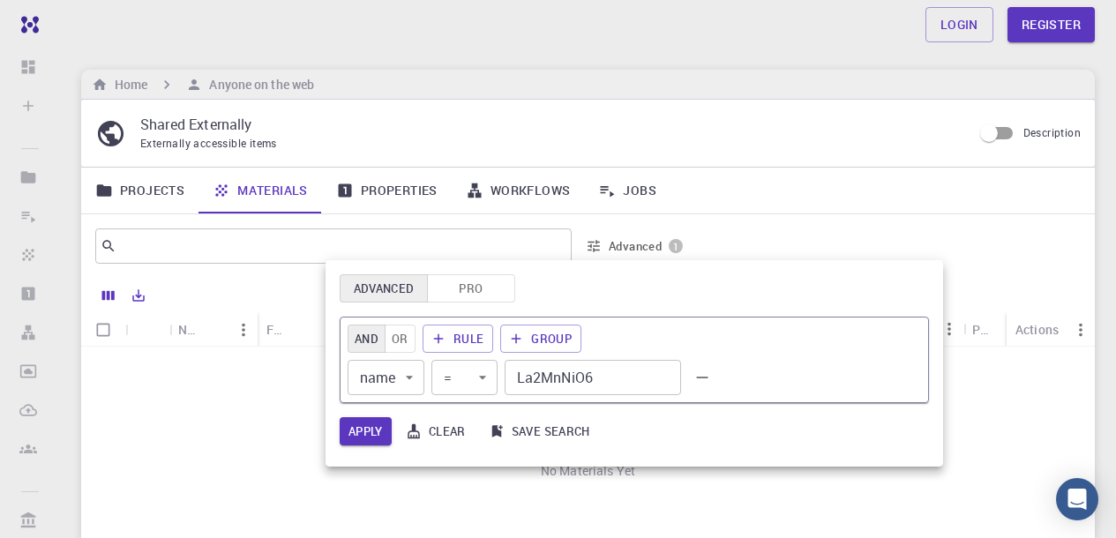
click at [704, 379] on icon "button" at bounding box center [702, 377] width 19 height 19
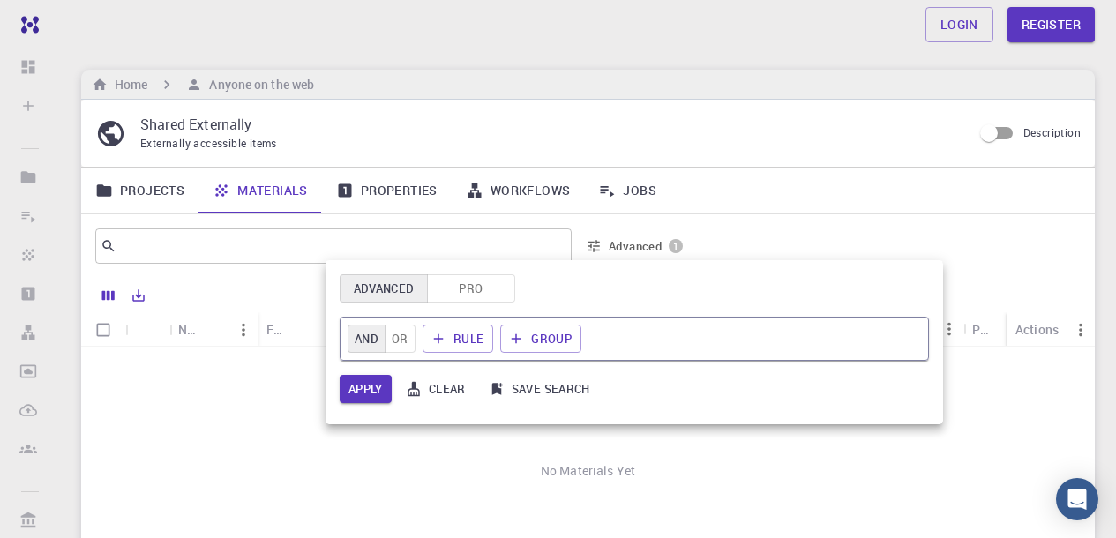
click at [406, 283] on button "Advanced" at bounding box center [384, 288] width 88 height 28
click at [440, 388] on button "Clear" at bounding box center [437, 389] width 76 height 28
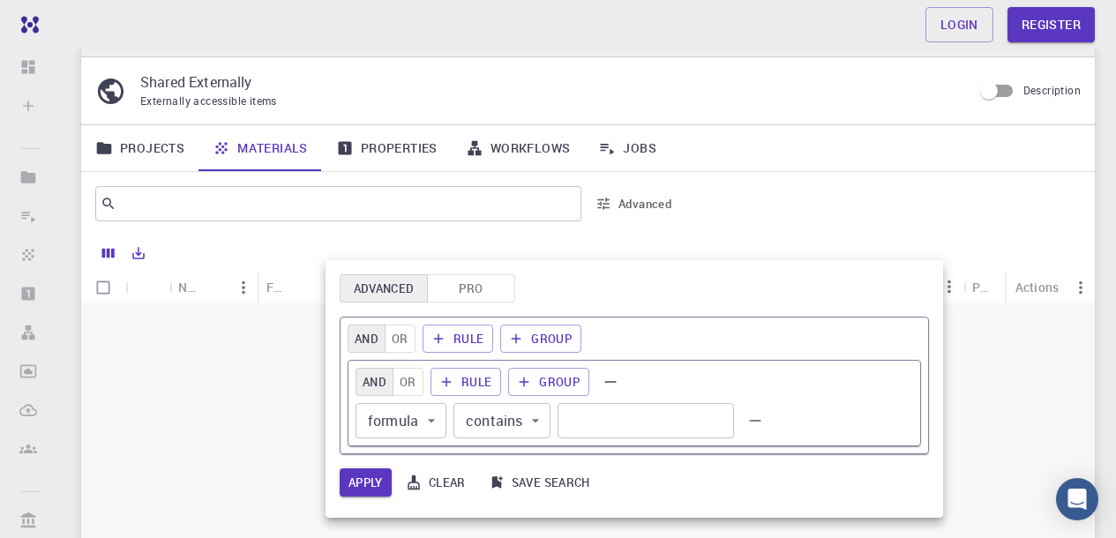
scroll to position [79, 0]
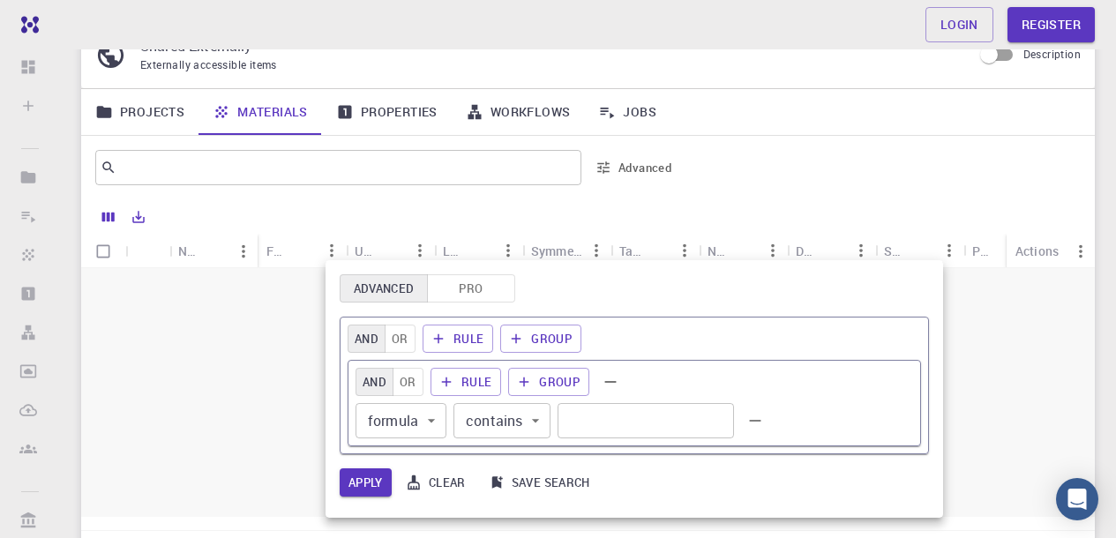
click at [658, 420] on input "text" at bounding box center [646, 420] width 176 height 35
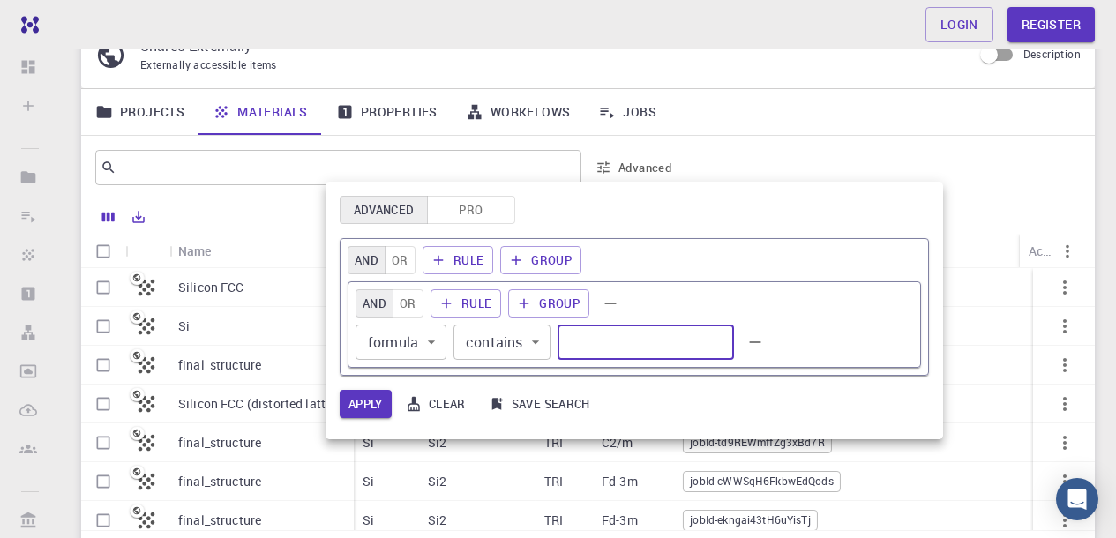
click at [632, 339] on input "text" at bounding box center [646, 342] width 176 height 35
type input "Sr"
click at [379, 396] on button "Apply" at bounding box center [366, 404] width 52 height 28
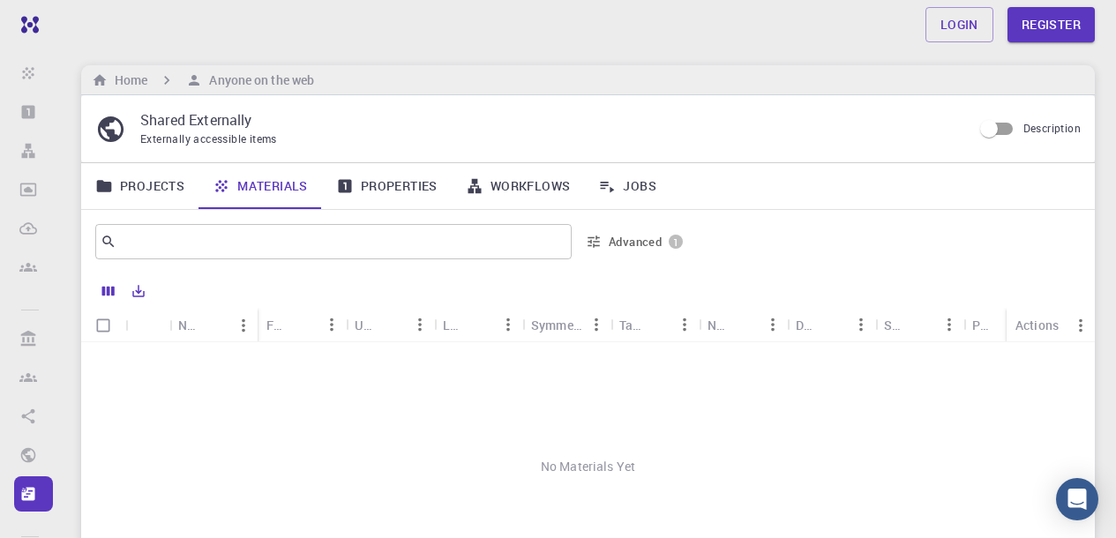
scroll to position [0, 0]
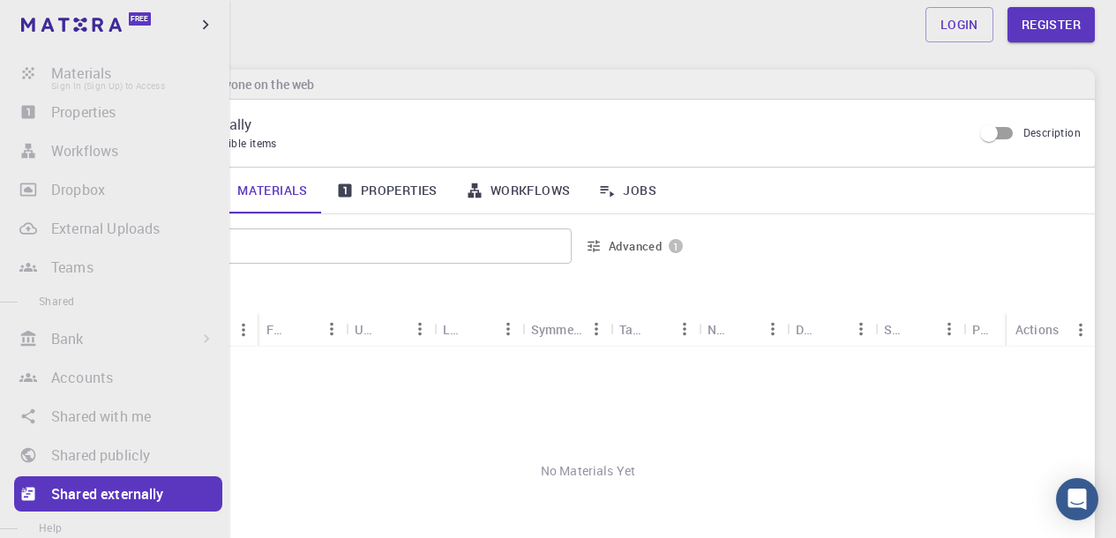
click at [101, 72] on li "Materials Sign In (Sign Up) to Access" at bounding box center [114, 73] width 229 height 35
click at [120, 23] on img at bounding box center [71, 25] width 101 height 14
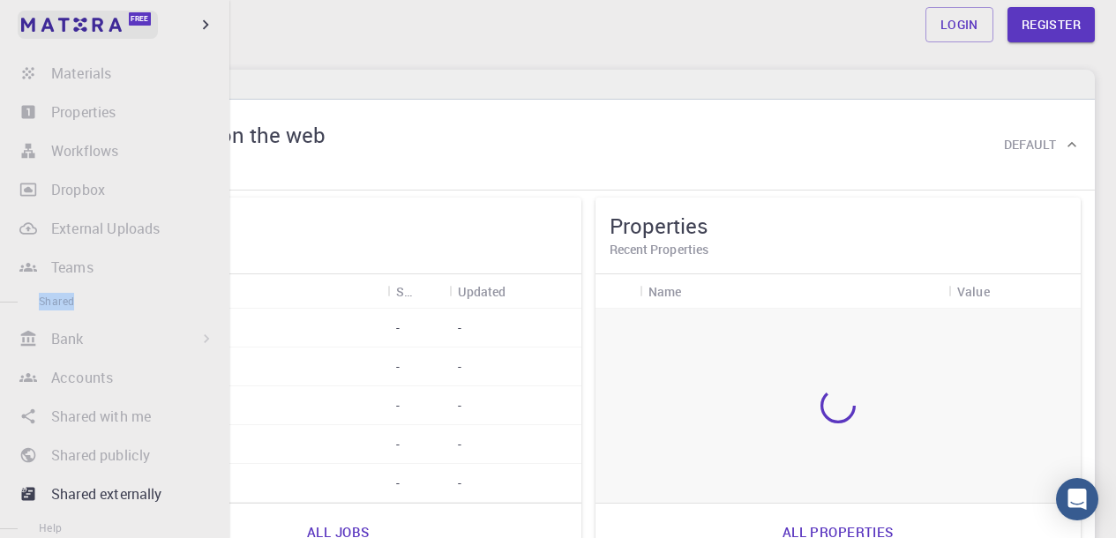
click at [141, 15] on span "Free" at bounding box center [140, 19] width 18 height 10
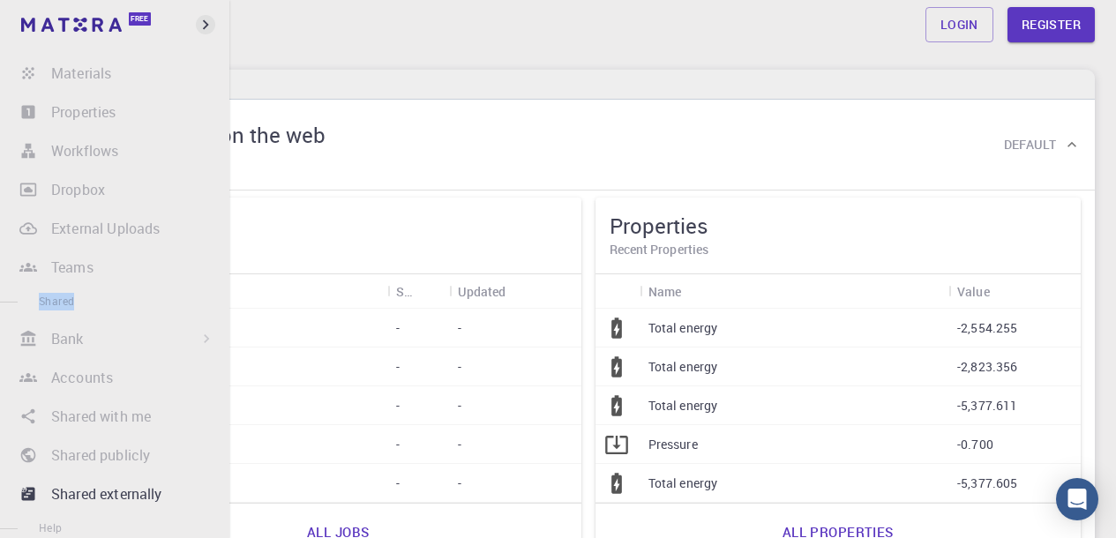
click at [202, 20] on icon "button" at bounding box center [205, 24] width 19 height 19
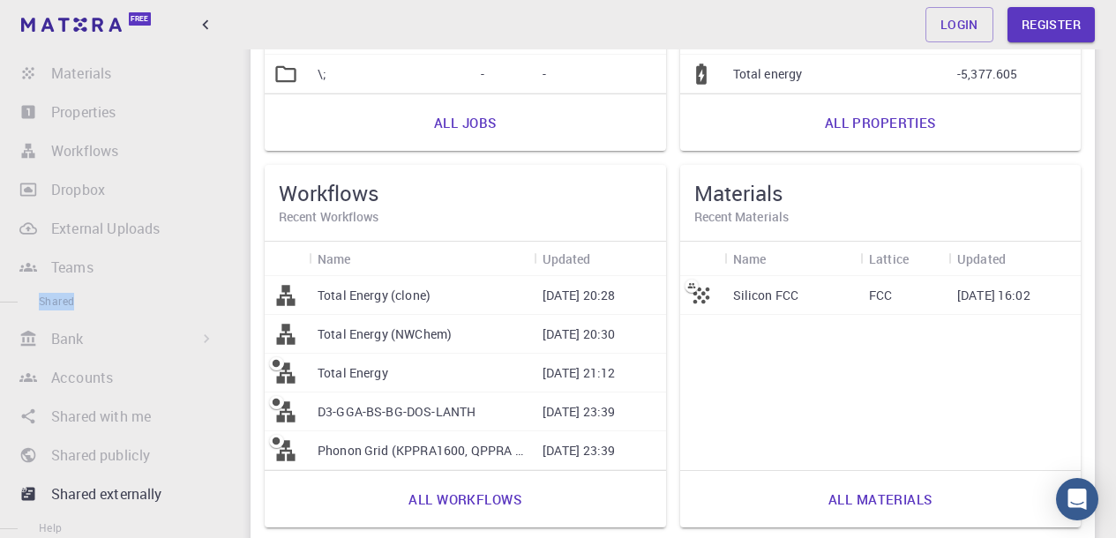
scroll to position [418, 0]
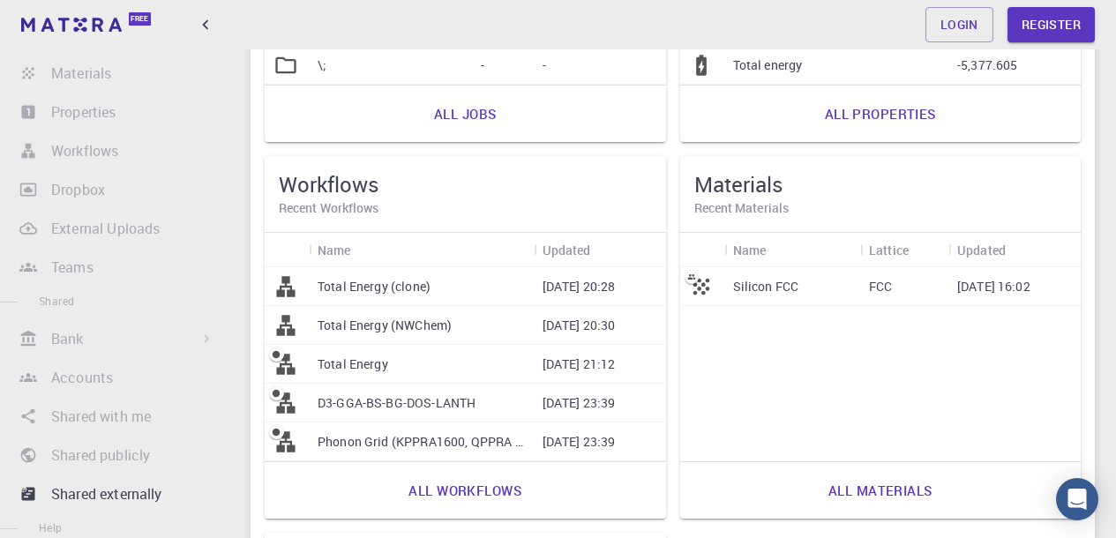
click at [740, 196] on h5 "Materials" at bounding box center [880, 184] width 373 height 28
click at [742, 208] on h6 "Recent Materials" at bounding box center [880, 208] width 373 height 19
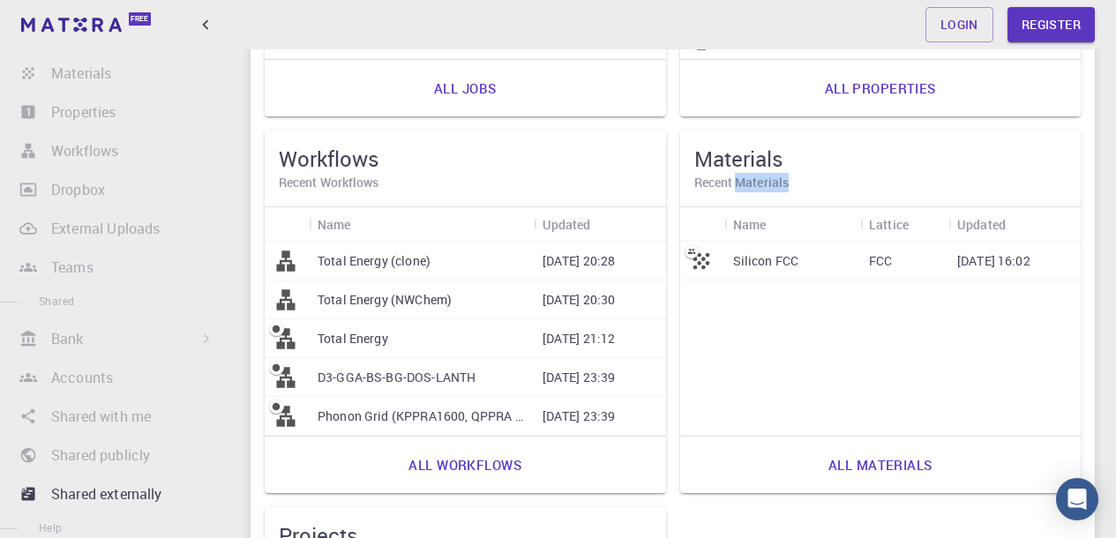
click at [875, 462] on link "All materials" at bounding box center [880, 465] width 143 height 42
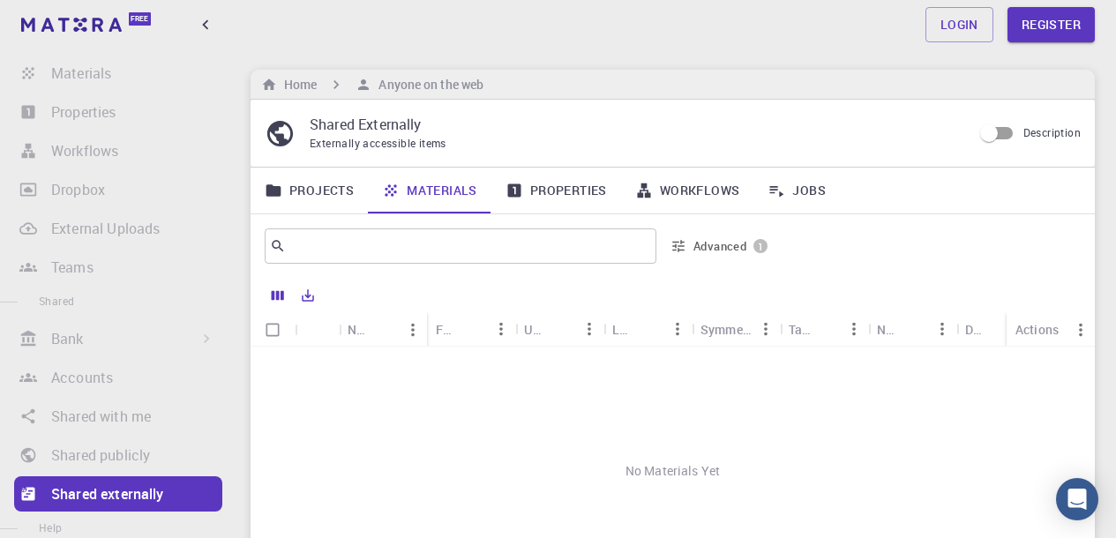
click at [549, 178] on link "Properties" at bounding box center [557, 191] width 130 height 46
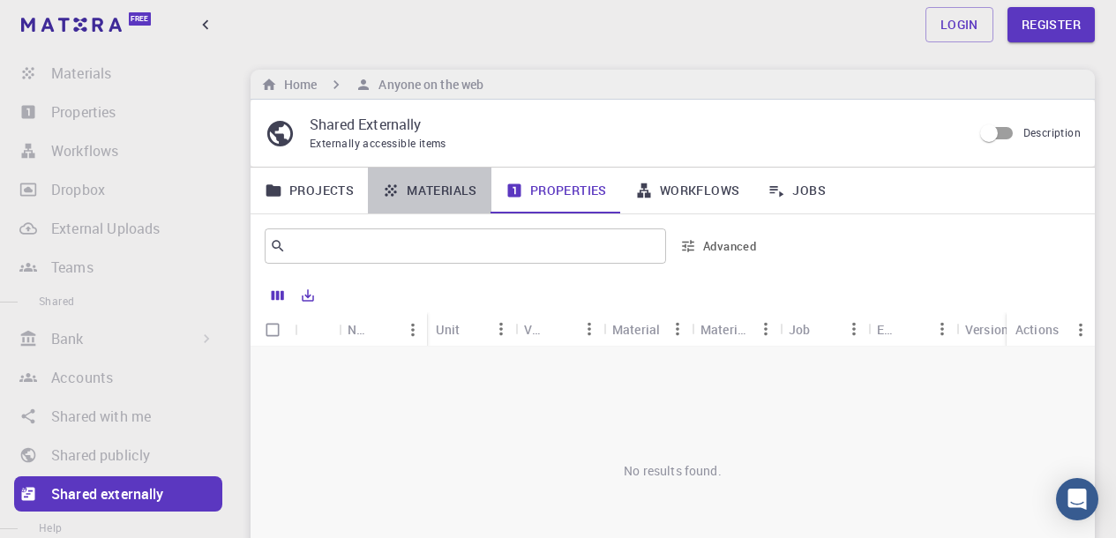
click at [447, 188] on link "Materials" at bounding box center [430, 191] width 124 height 46
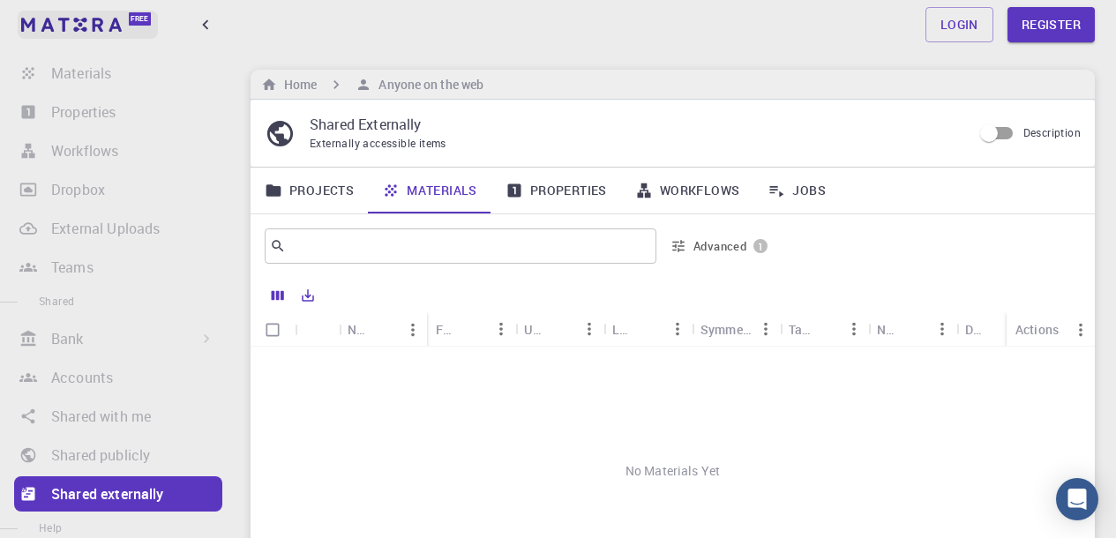
click at [97, 25] on img at bounding box center [71, 25] width 101 height 14
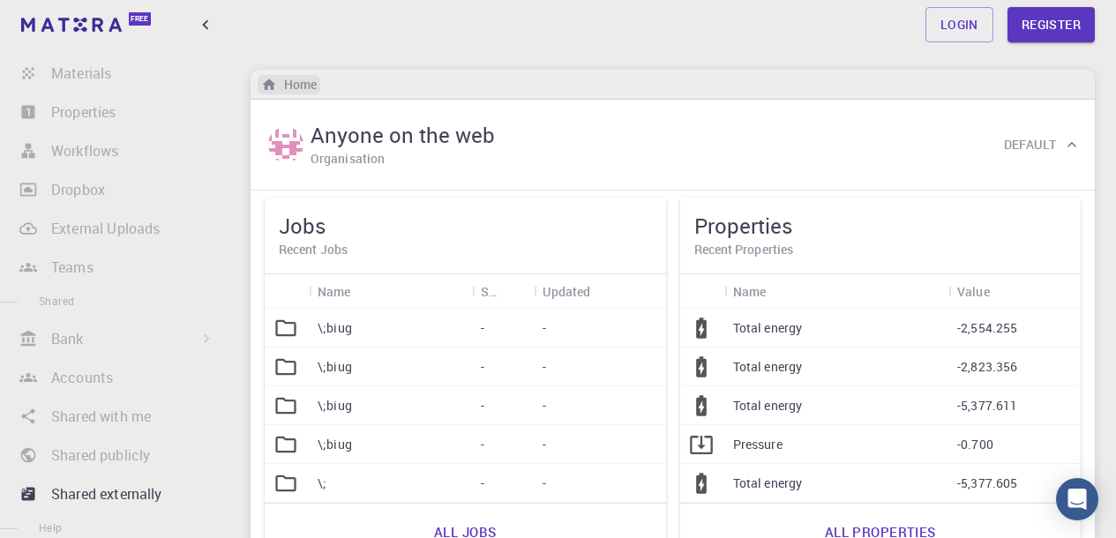
click at [298, 80] on h6 "Home" at bounding box center [297, 84] width 40 height 19
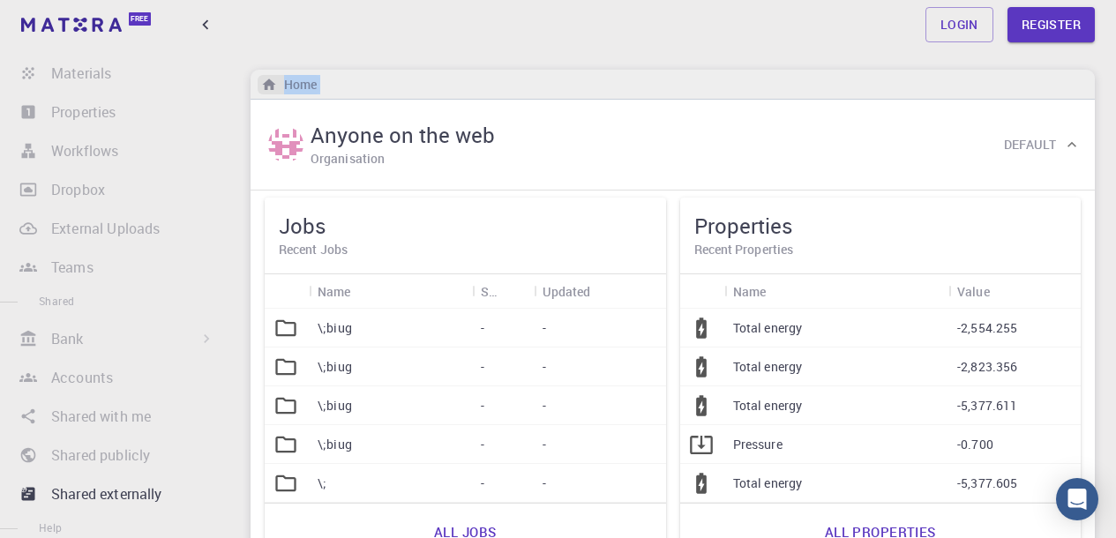
click at [298, 80] on h6 "Home" at bounding box center [297, 84] width 40 height 19
drag, startPoint x: 499, startPoint y: 83, endPoint x: 482, endPoint y: 113, distance: 34.8
click at [500, 83] on div "Home" at bounding box center [673, 85] width 845 height 30
click at [206, 17] on icon "button" at bounding box center [205, 24] width 19 height 19
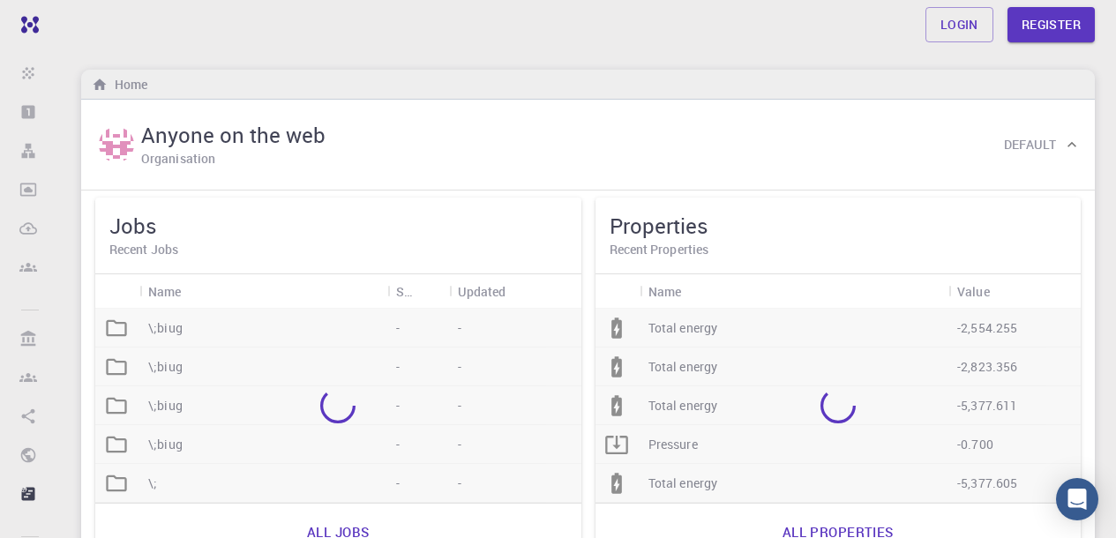
scroll to position [255, 0]
